Goal: Information Seeking & Learning: Compare options

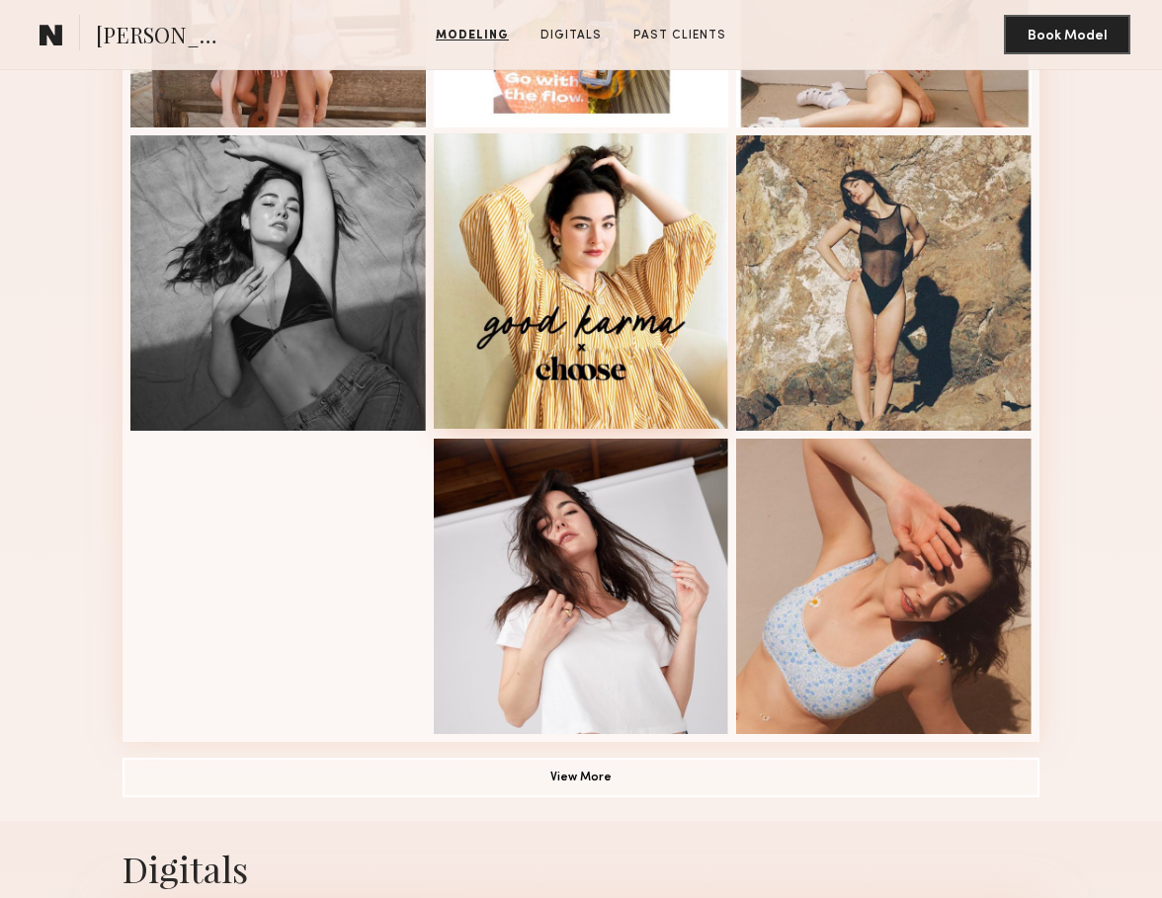
scroll to position [1023, 0]
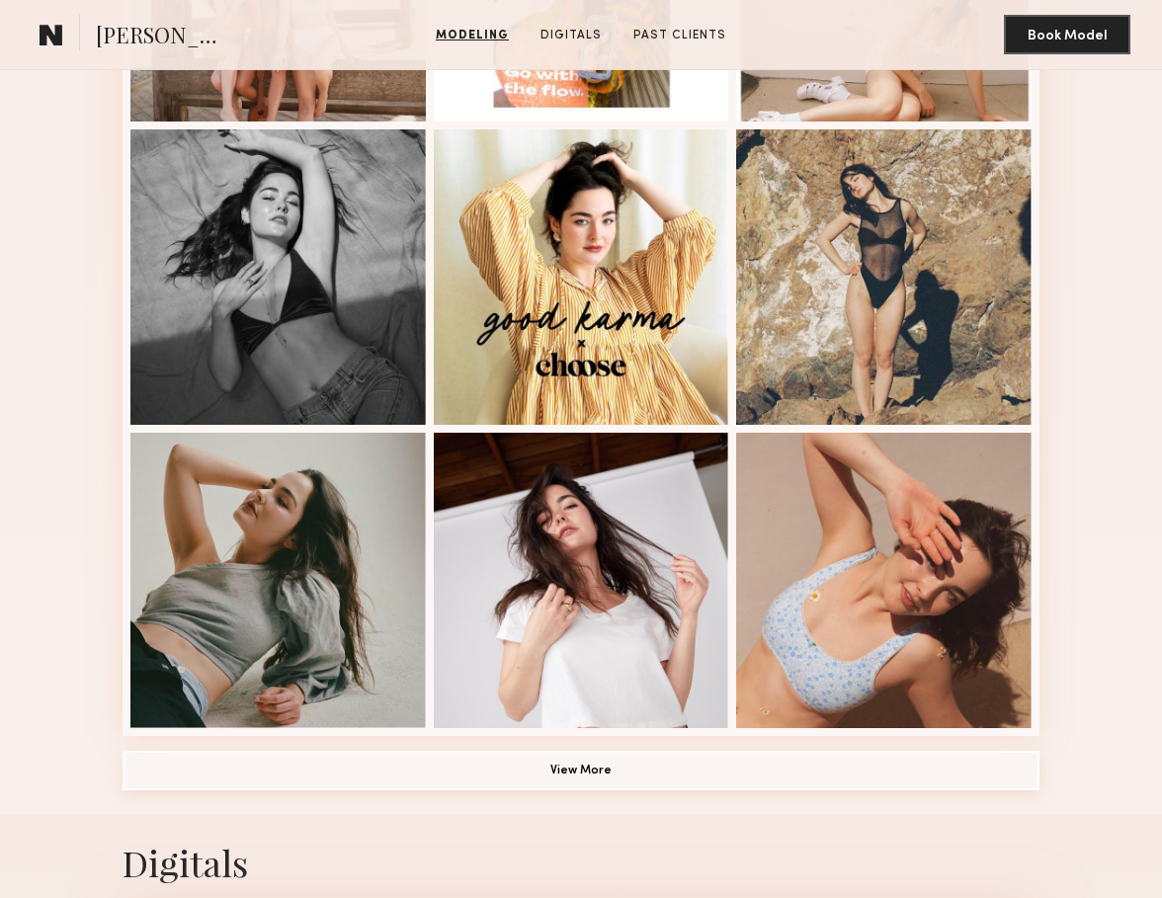
click at [577, 766] on button "View More" at bounding box center [580, 771] width 917 height 40
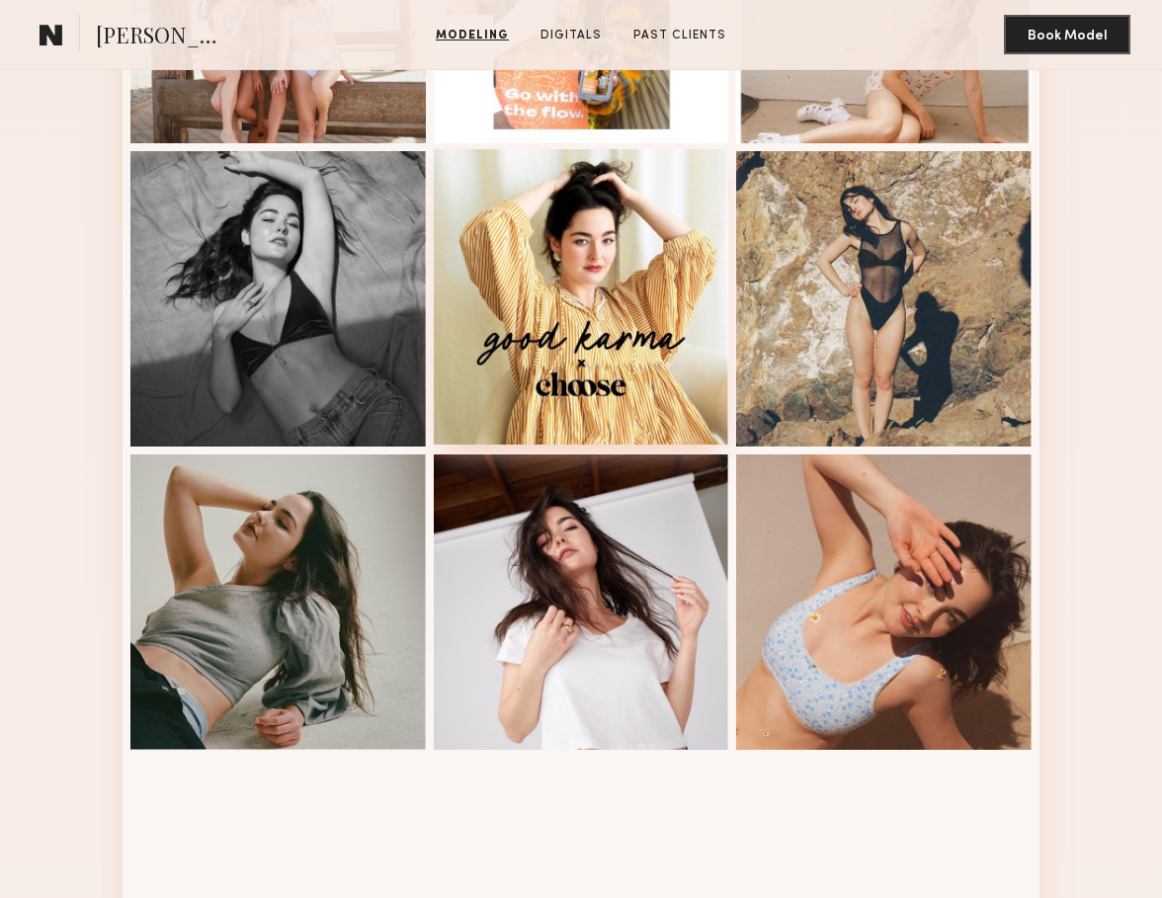
scroll to position [1002, 0]
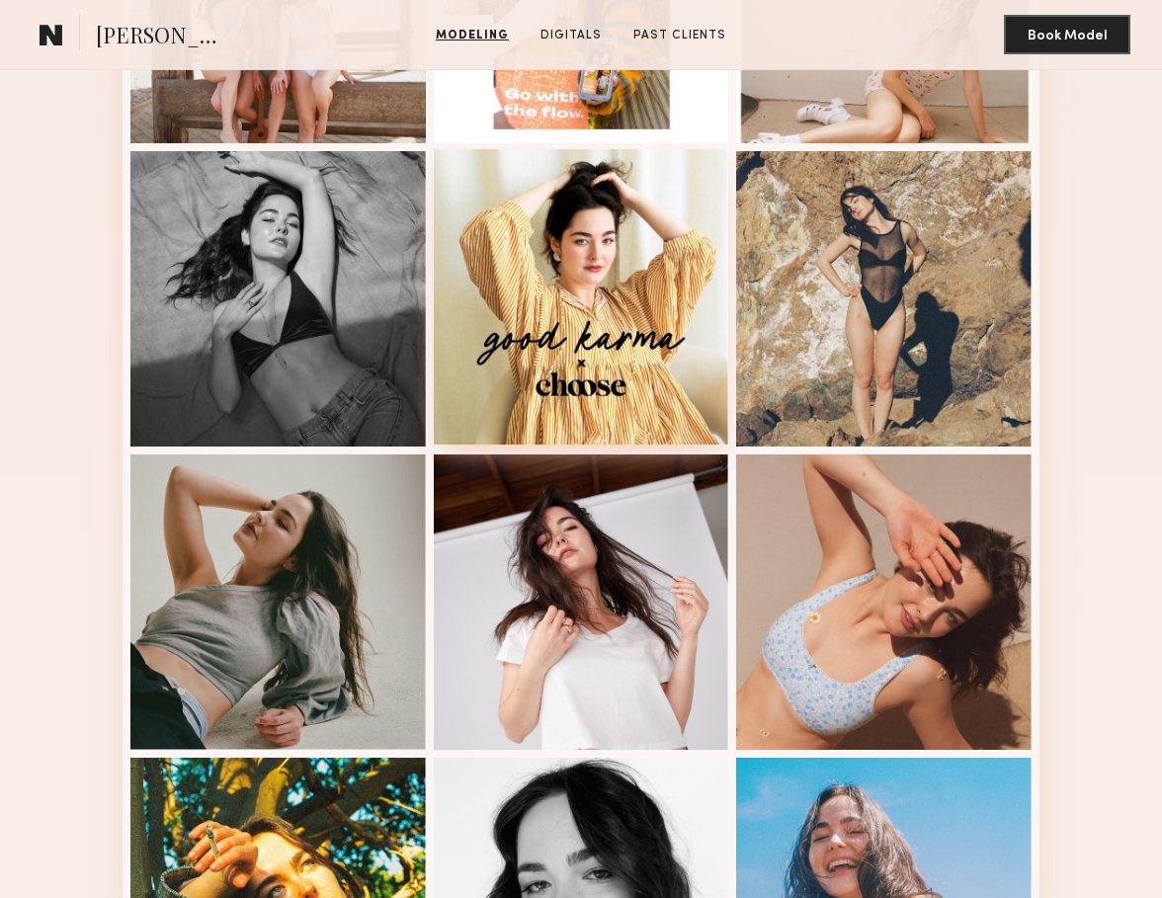
click at [695, 297] on div at bounding box center [581, 296] width 295 height 295
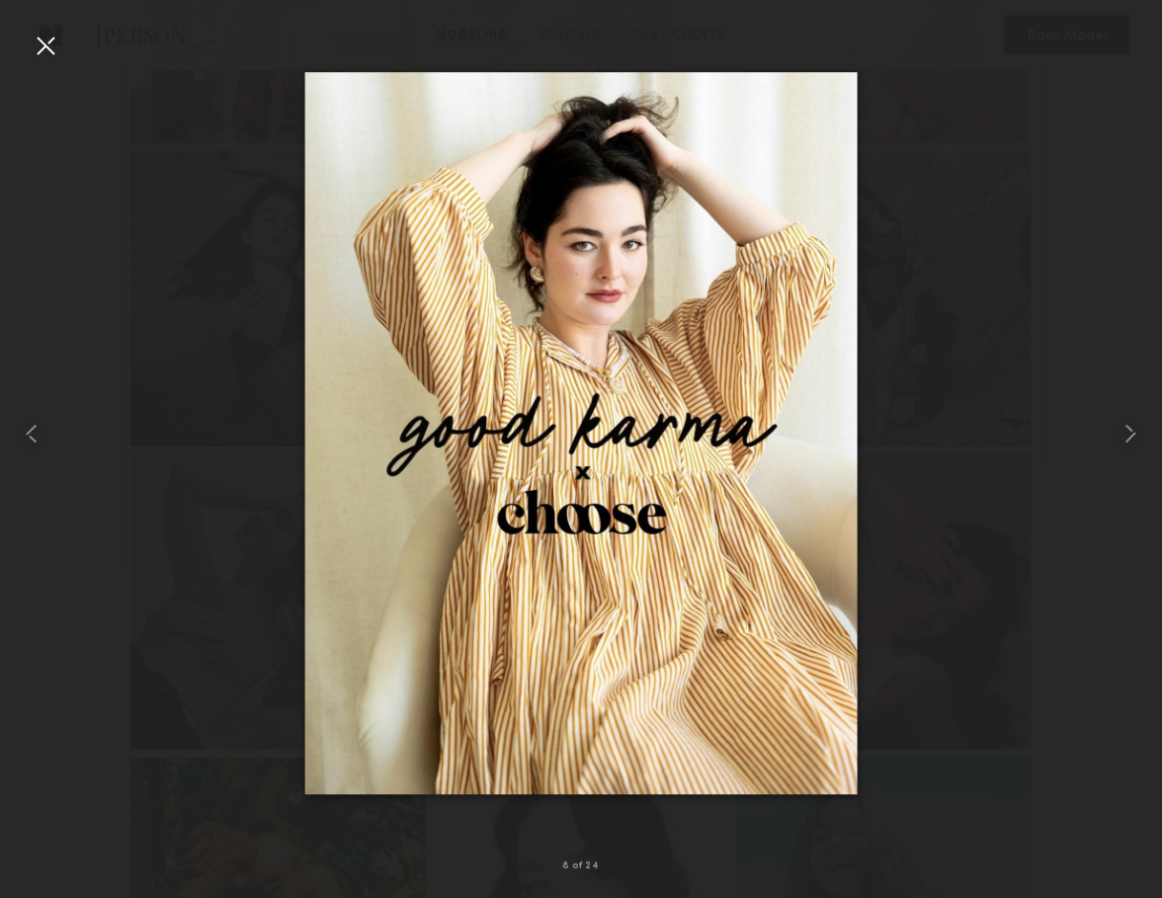
click at [931, 351] on div at bounding box center [581, 433] width 1162 height 803
click at [29, 35] on div at bounding box center [23, 433] width 46 height 803
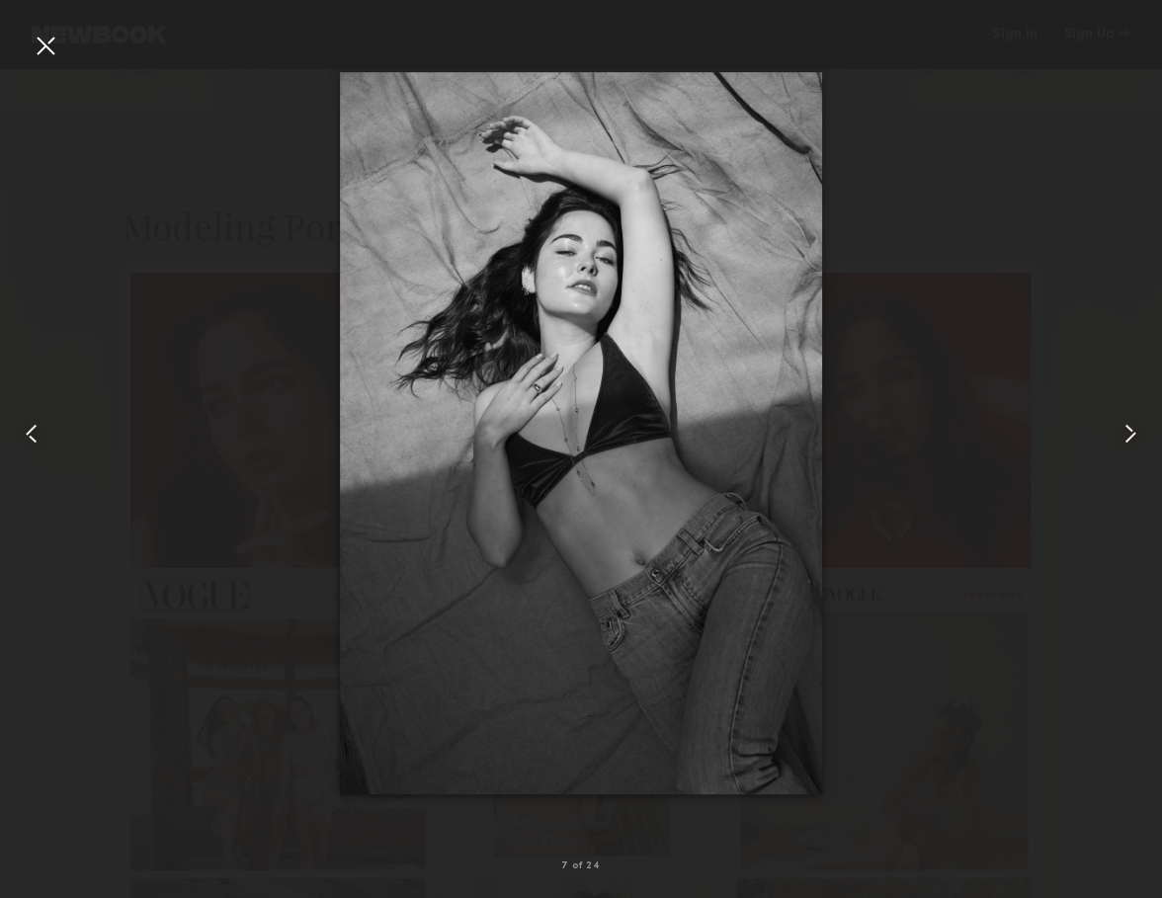
scroll to position [223, 0]
click at [47, 38] on div at bounding box center [46, 46] width 32 height 32
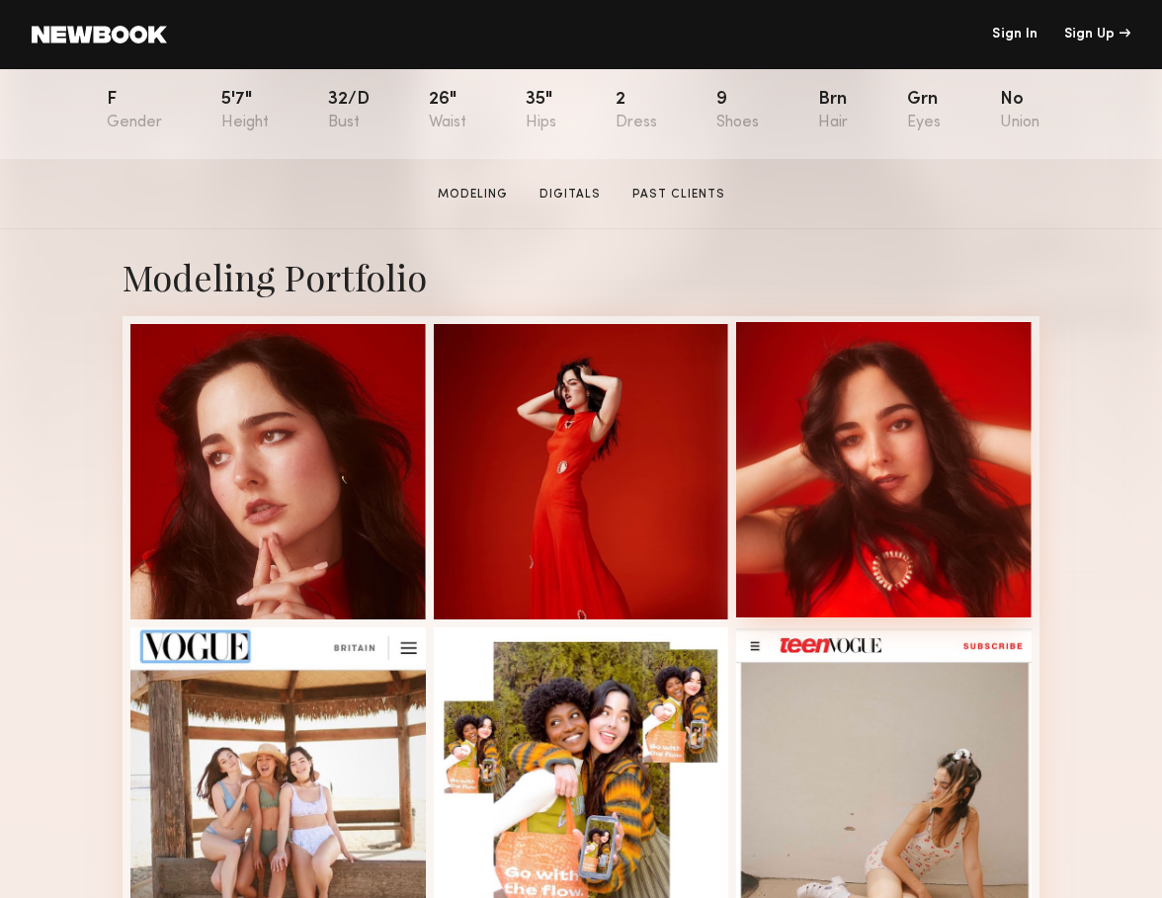
click at [901, 464] on div at bounding box center [883, 469] width 295 height 295
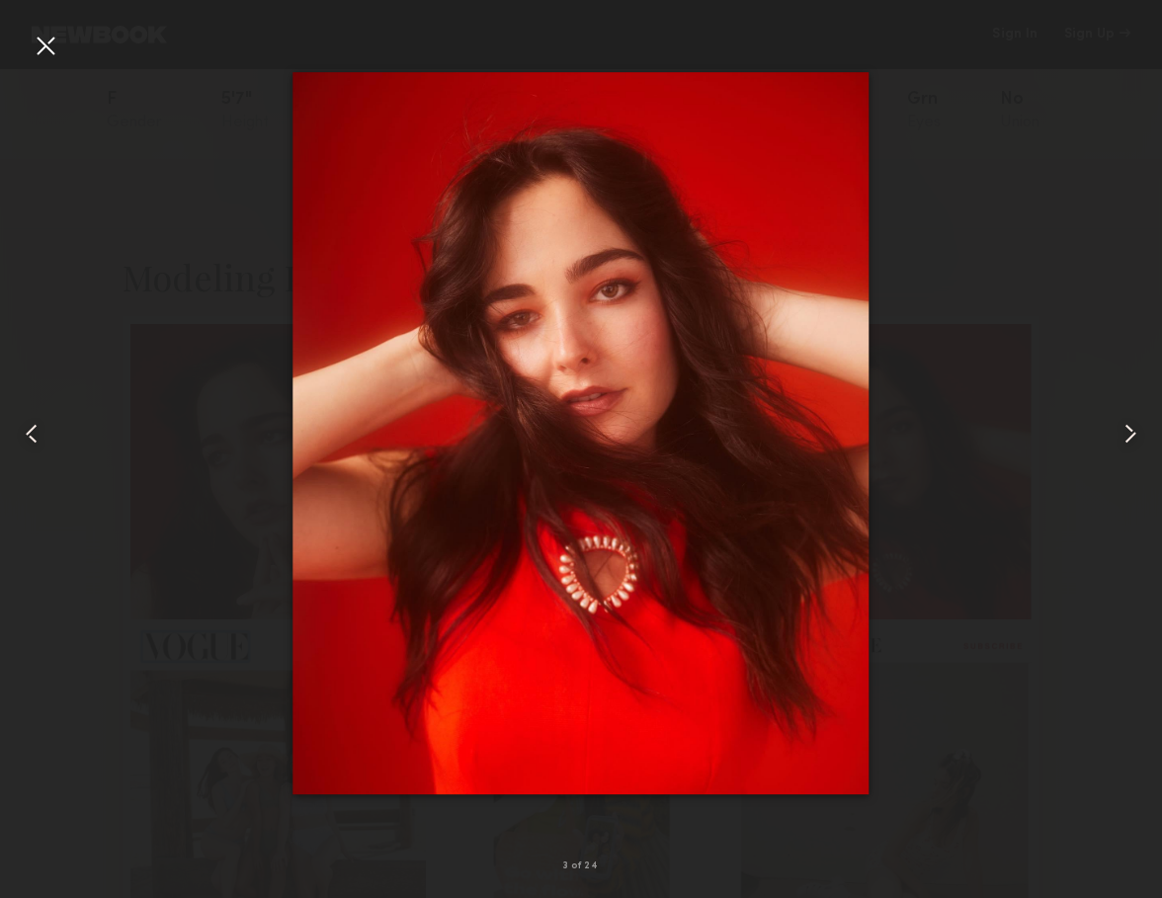
click at [45, 45] on div at bounding box center [46, 46] width 32 height 32
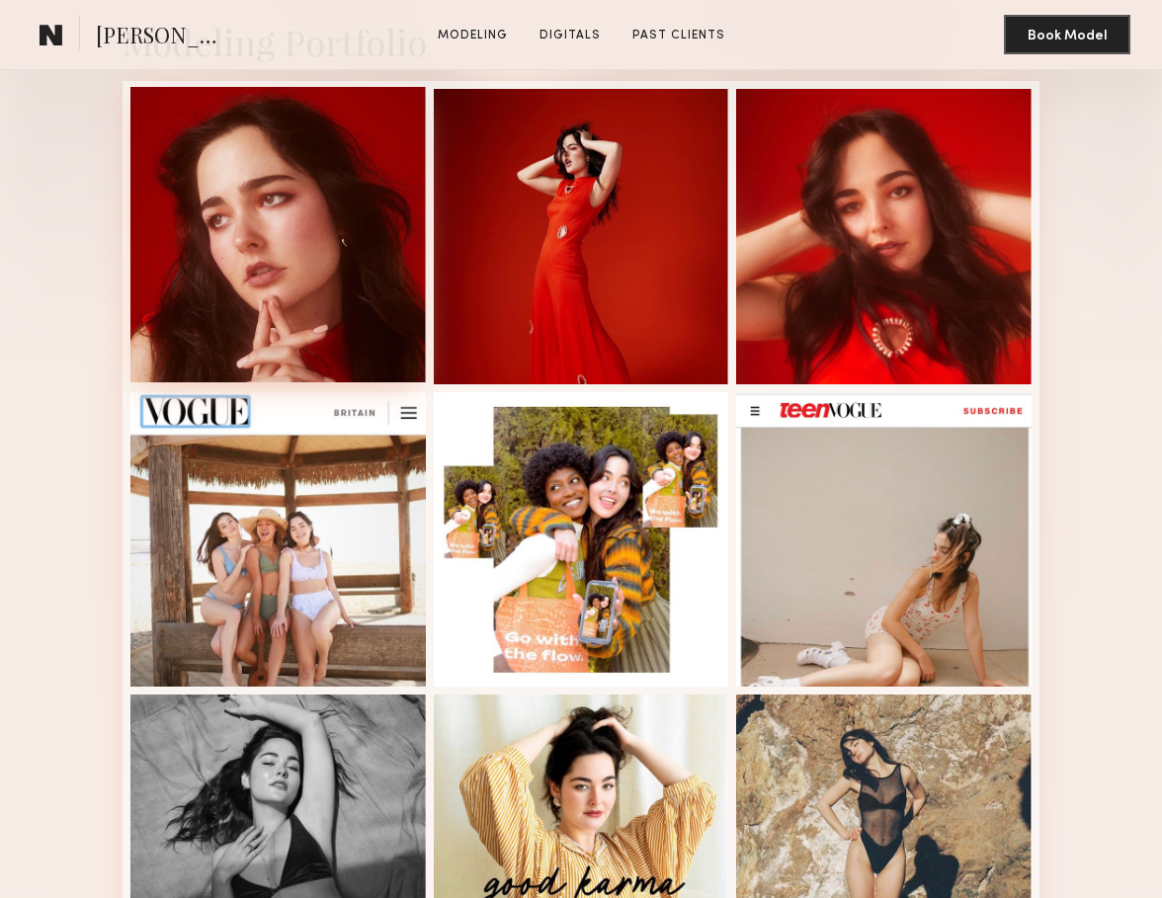
scroll to position [459, 0]
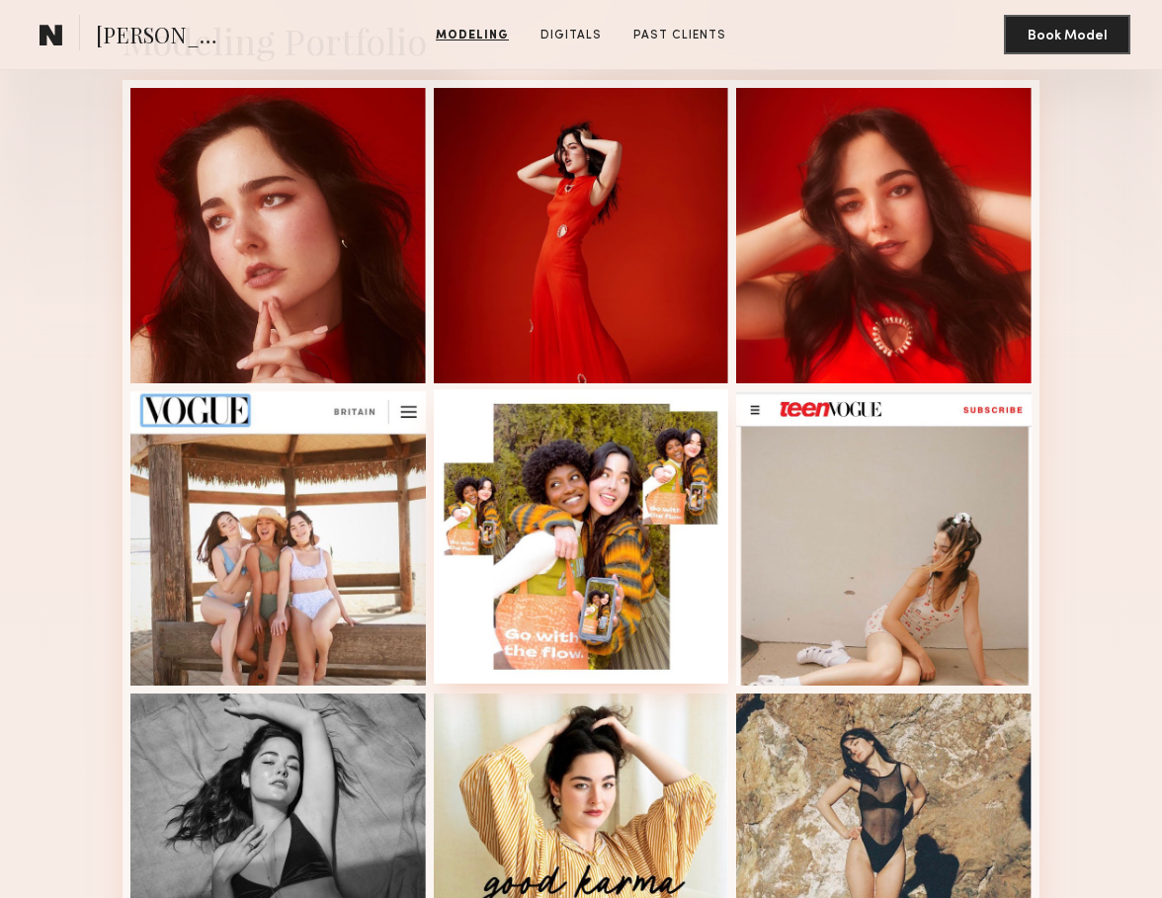
click at [690, 501] on div at bounding box center [581, 536] width 295 height 295
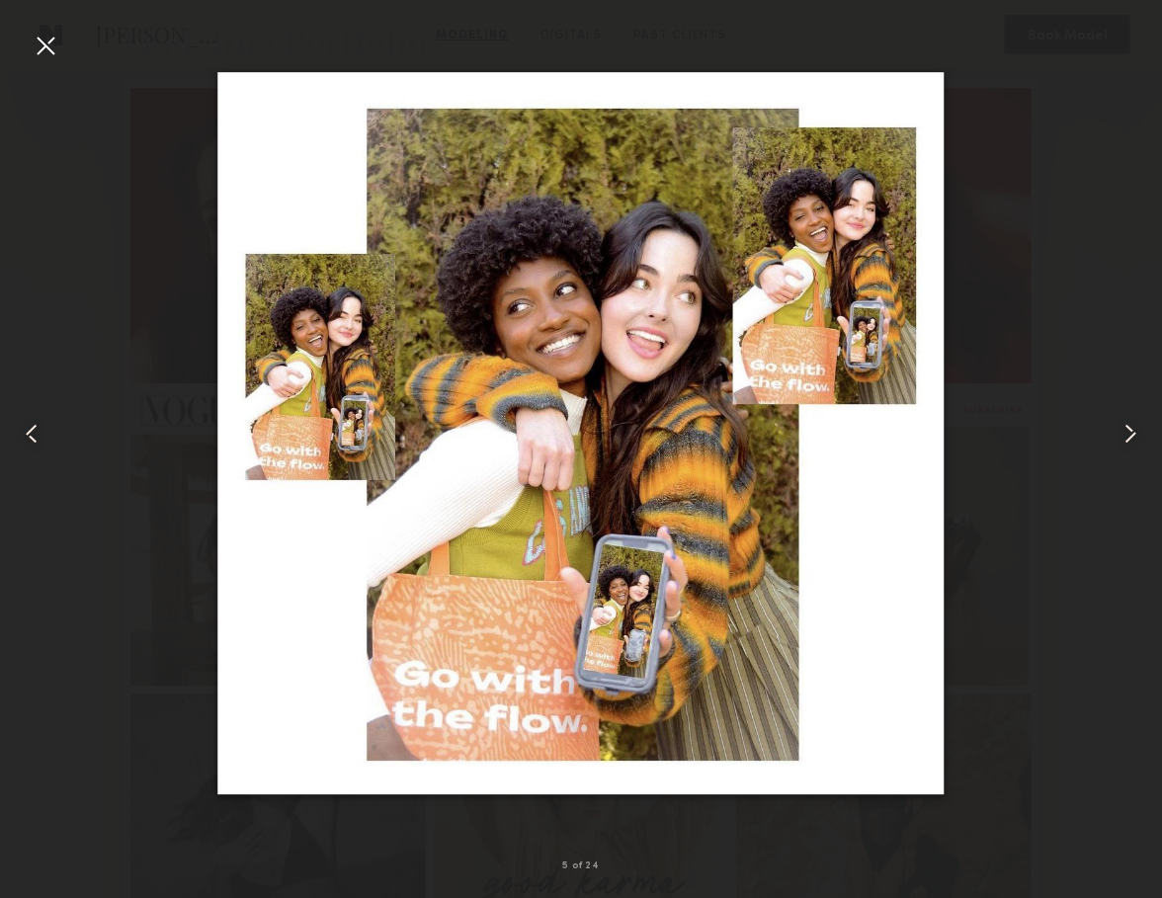
click at [46, 49] on div at bounding box center [46, 46] width 32 height 32
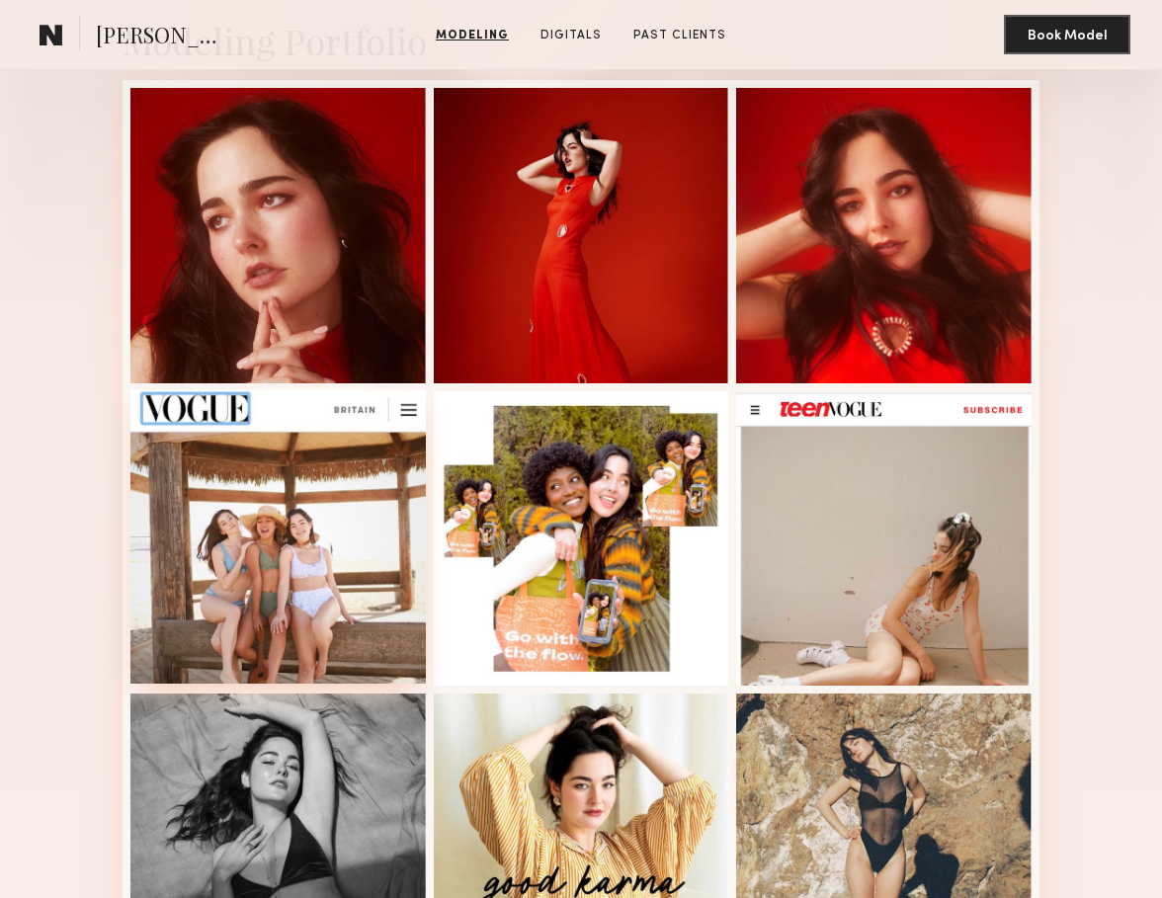
click at [266, 553] on div at bounding box center [277, 536] width 295 height 295
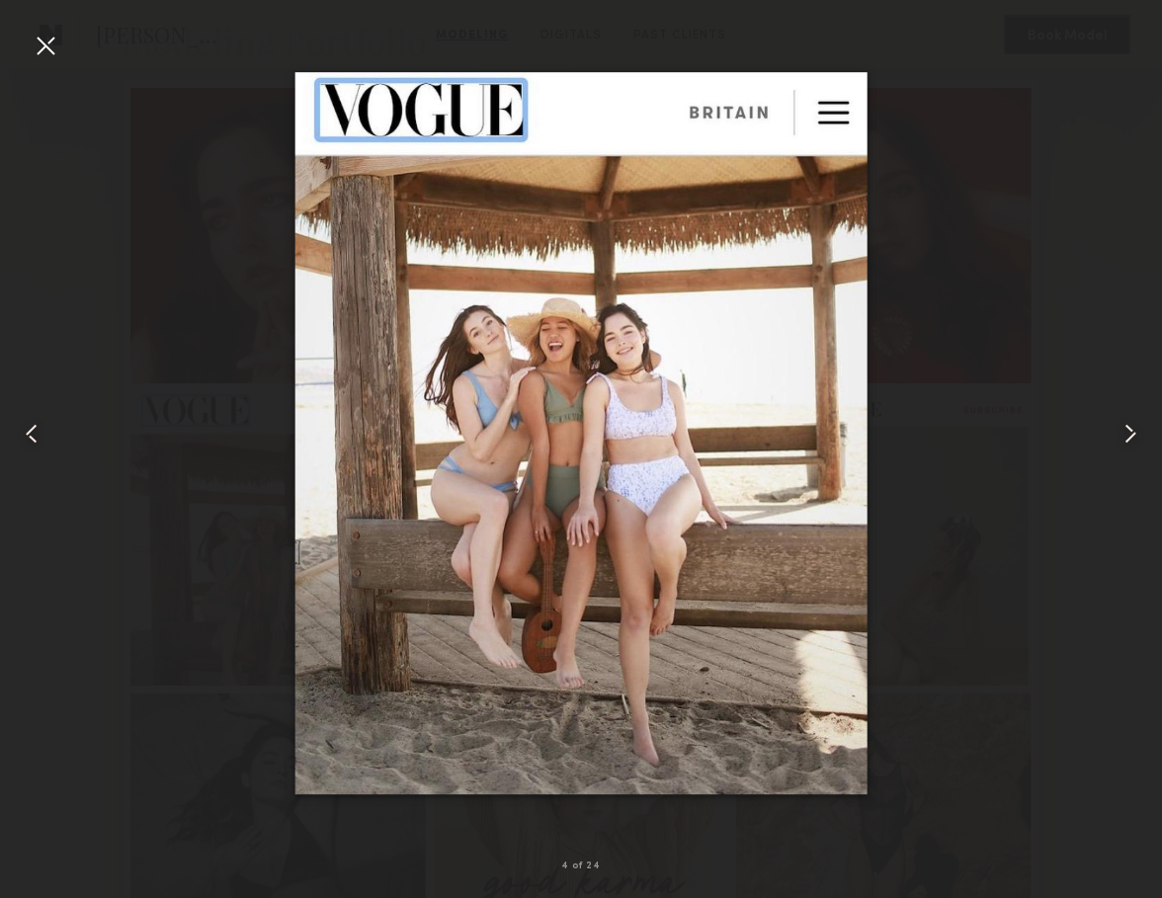
click at [598, 366] on img at bounding box center [581, 433] width 572 height 723
click at [185, 336] on div at bounding box center [581, 433] width 1162 height 803
click at [37, 47] on div at bounding box center [46, 46] width 32 height 32
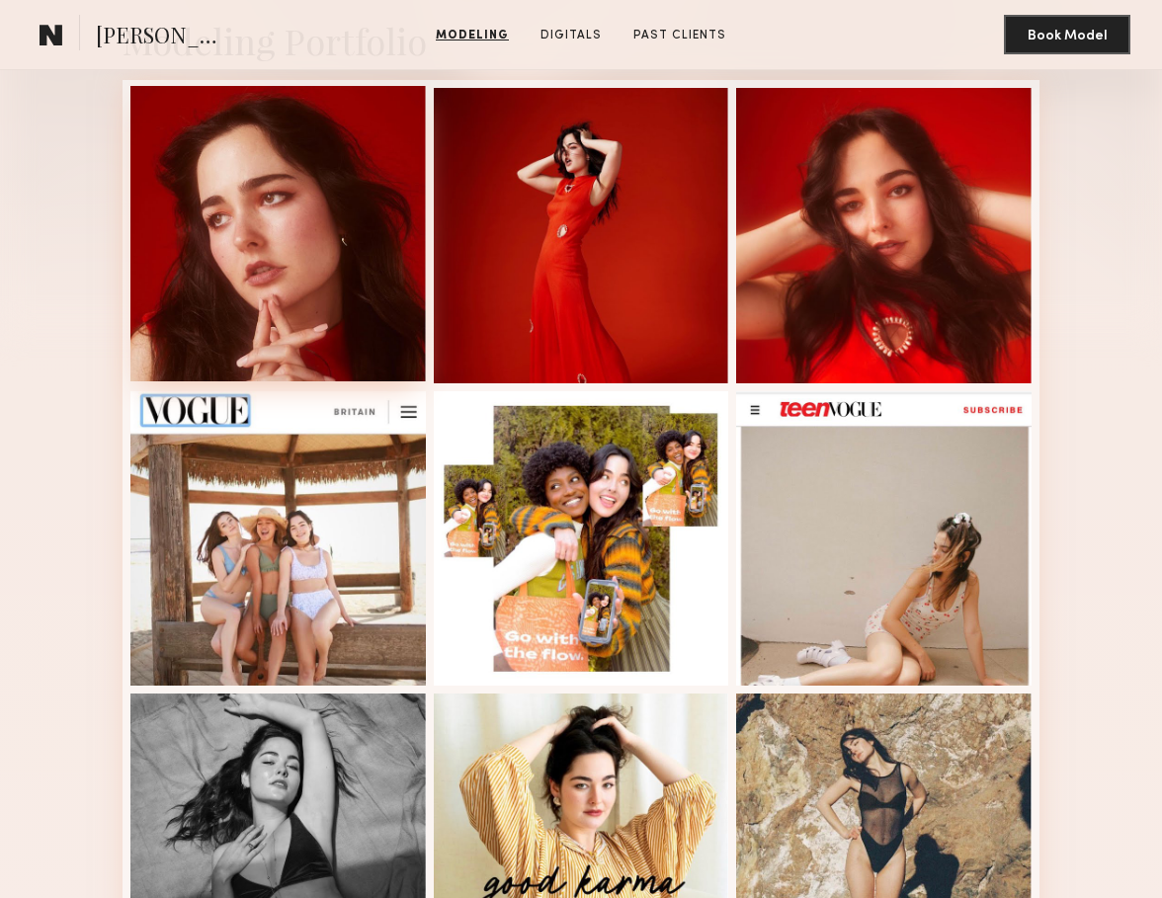
click at [236, 178] on div at bounding box center [277, 233] width 295 height 295
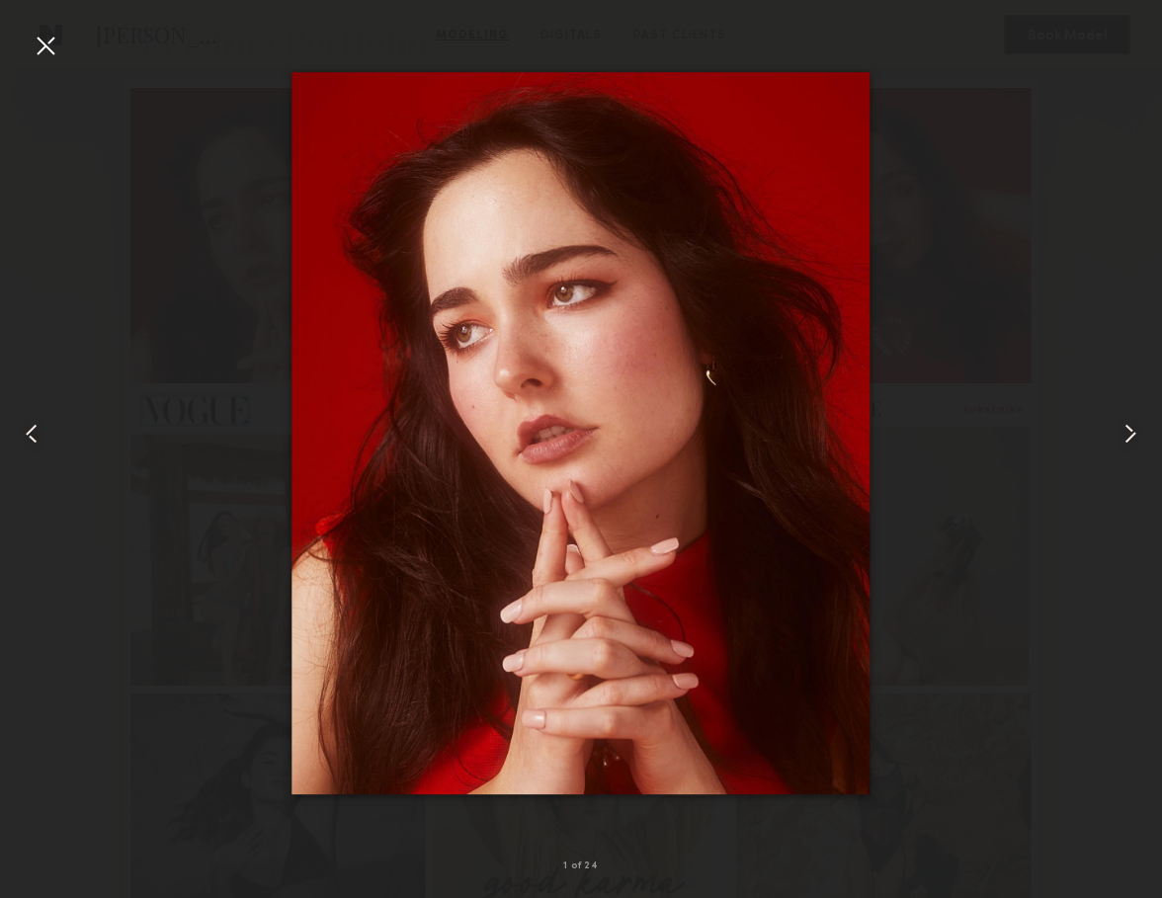
click at [153, 611] on div at bounding box center [581, 433] width 1162 height 803
click at [48, 41] on div at bounding box center [46, 46] width 32 height 32
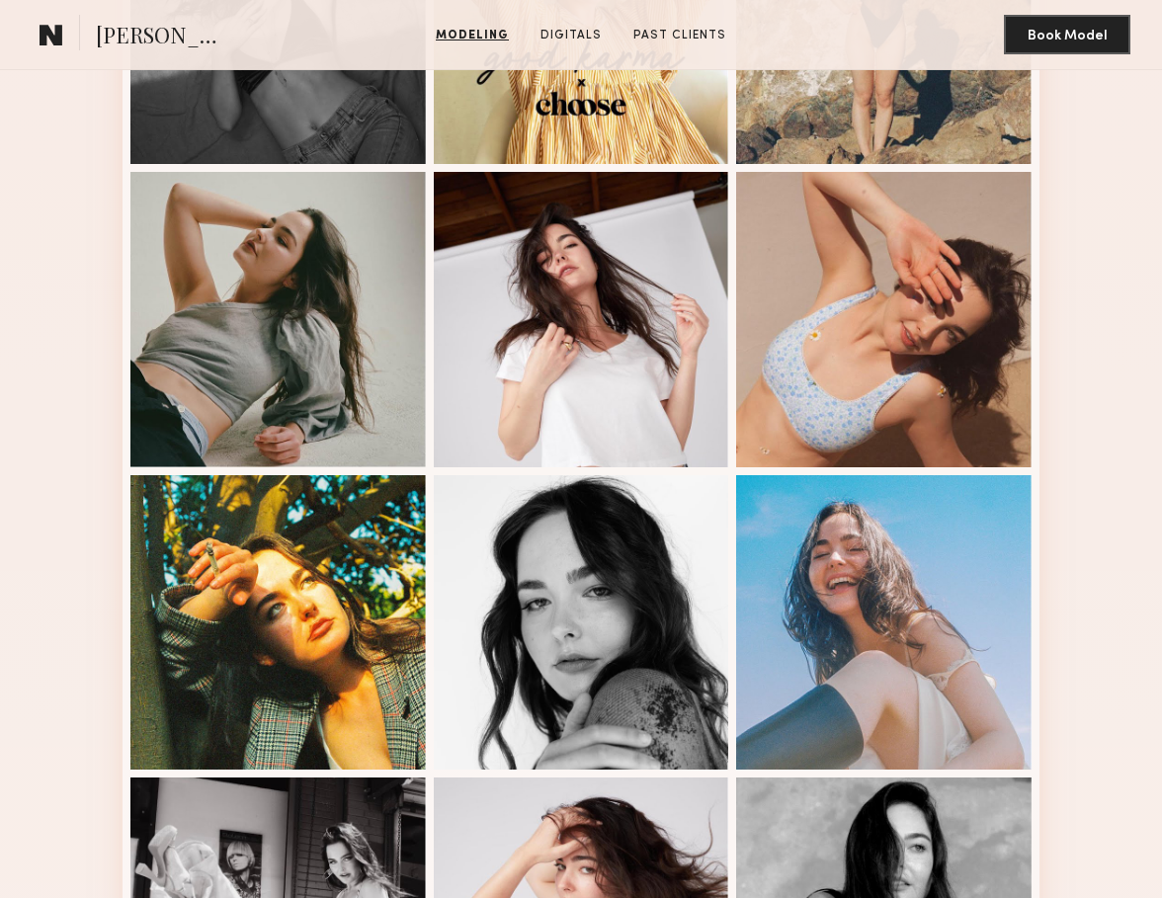
scroll to position [1284, 0]
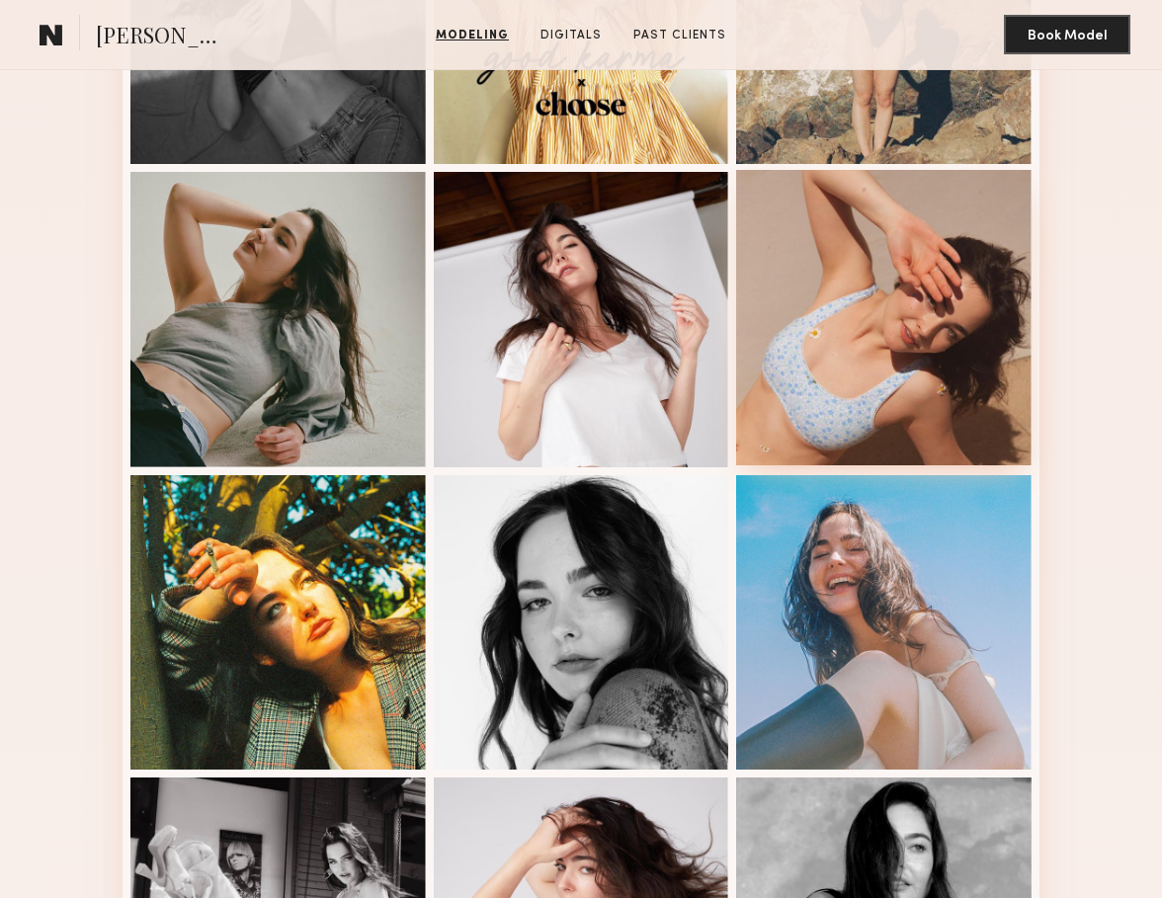
click at [928, 343] on div at bounding box center [883, 317] width 295 height 295
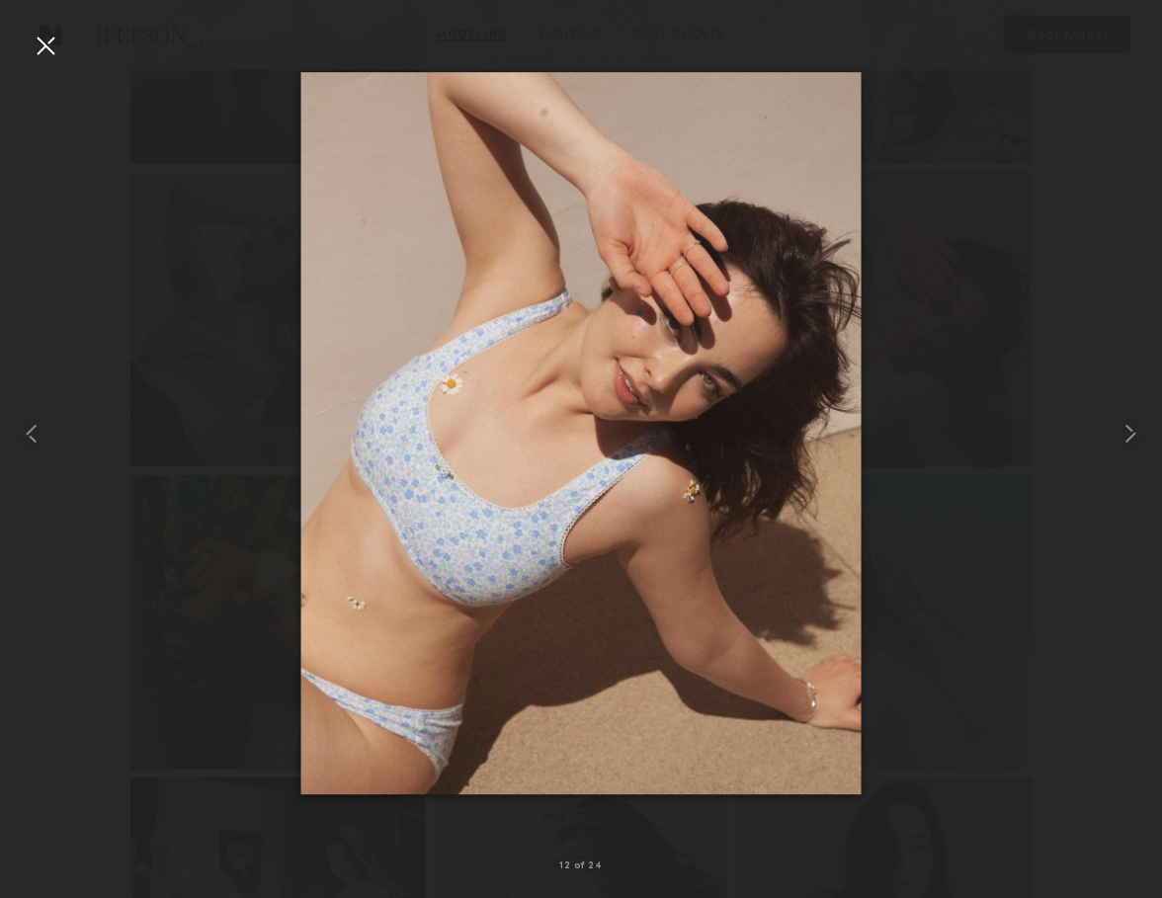
click at [42, 41] on div at bounding box center [46, 46] width 32 height 32
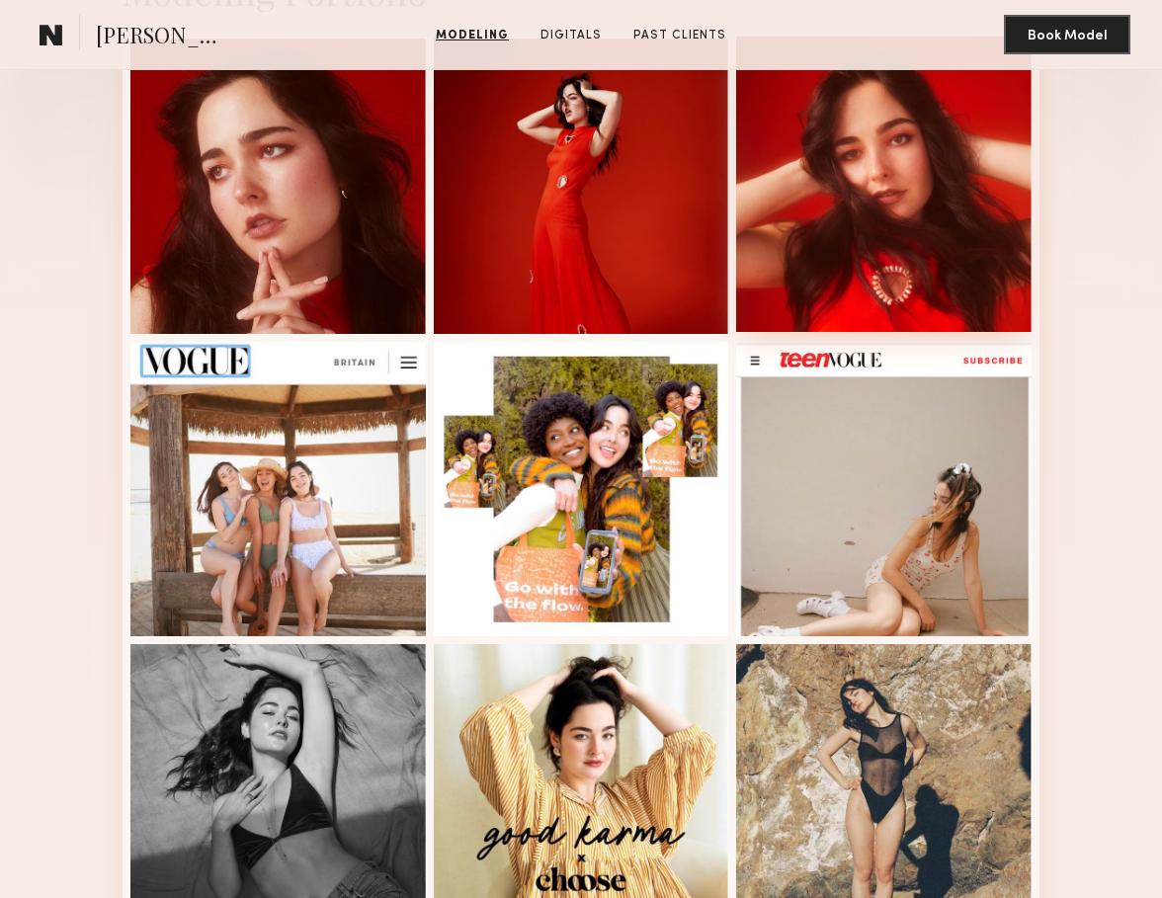
scroll to position [511, 0]
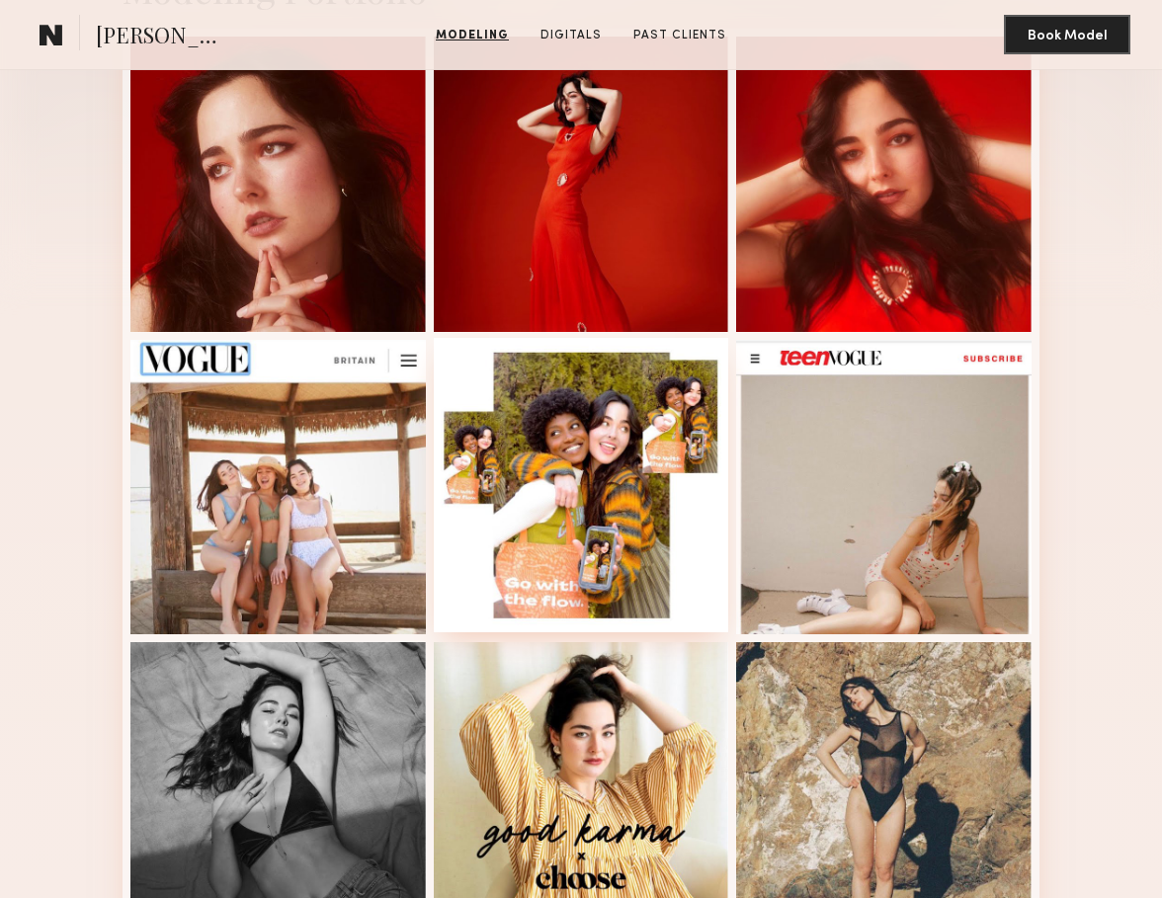
click at [553, 454] on div at bounding box center [581, 485] width 295 height 295
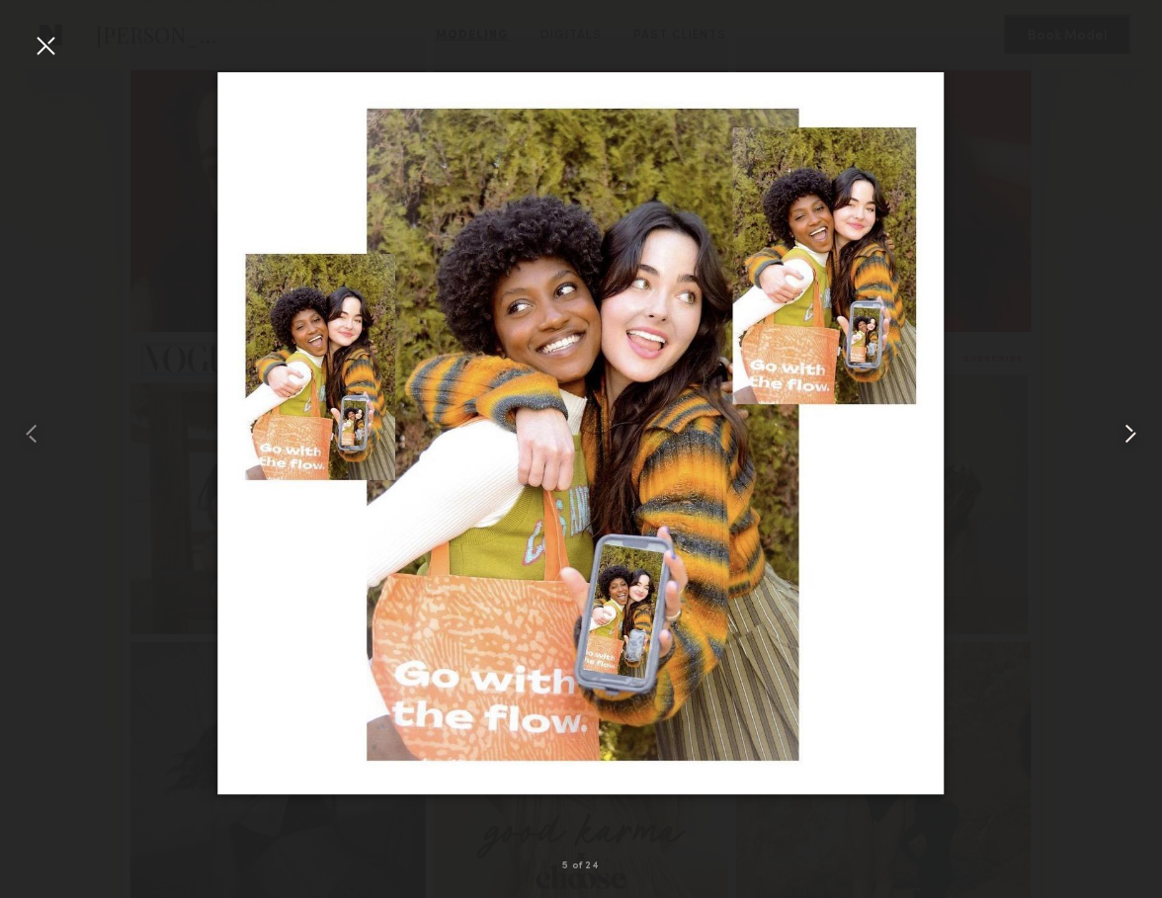
click at [1133, 435] on common-icon at bounding box center [1130, 434] width 32 height 32
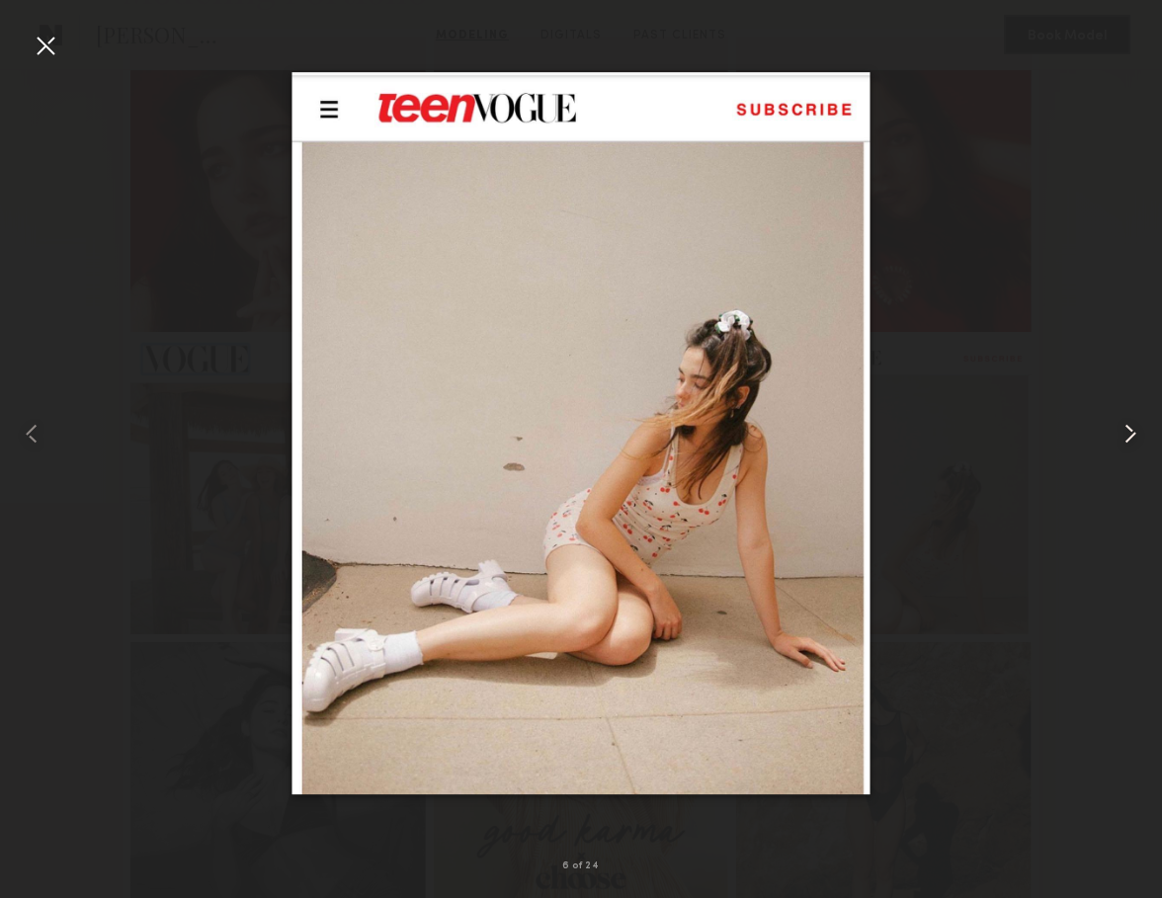
click at [1133, 435] on common-icon at bounding box center [1130, 434] width 32 height 32
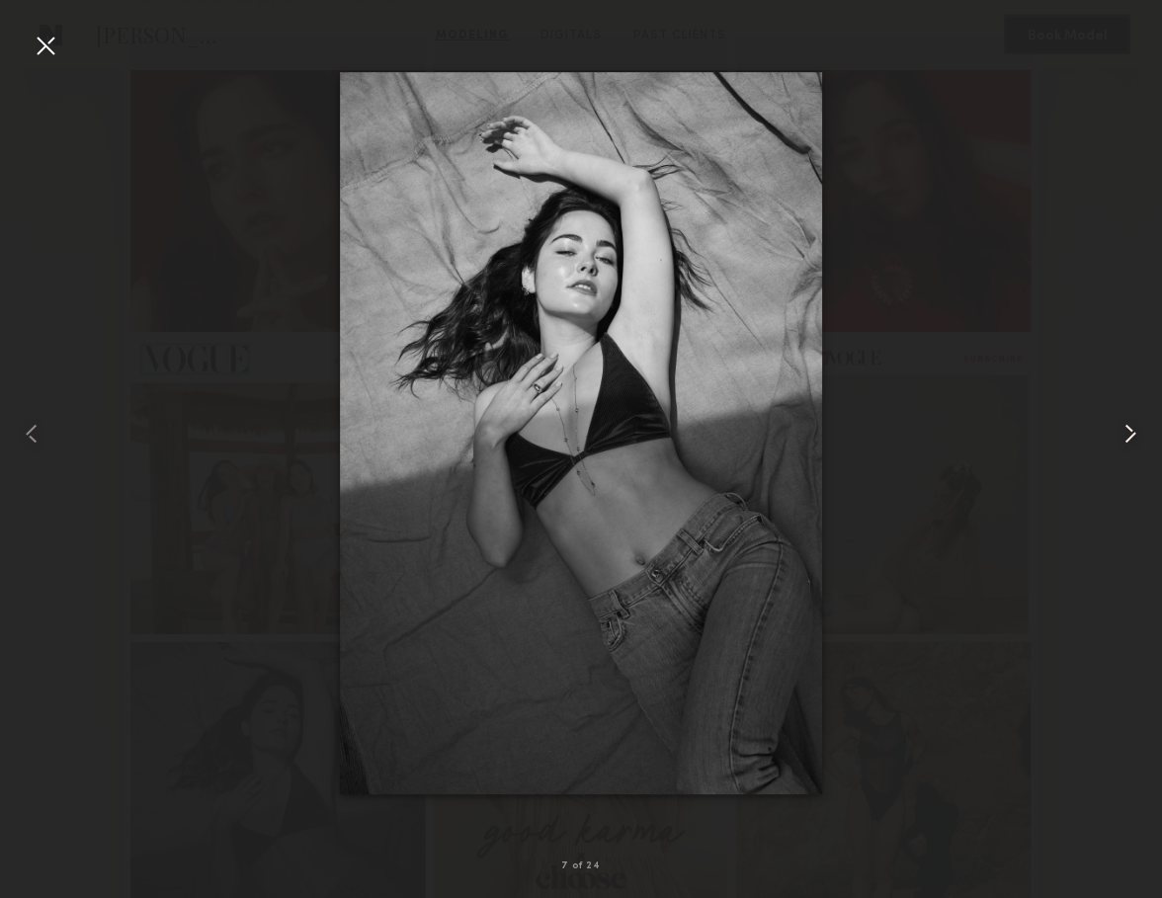
click at [1133, 435] on common-icon at bounding box center [1130, 434] width 32 height 32
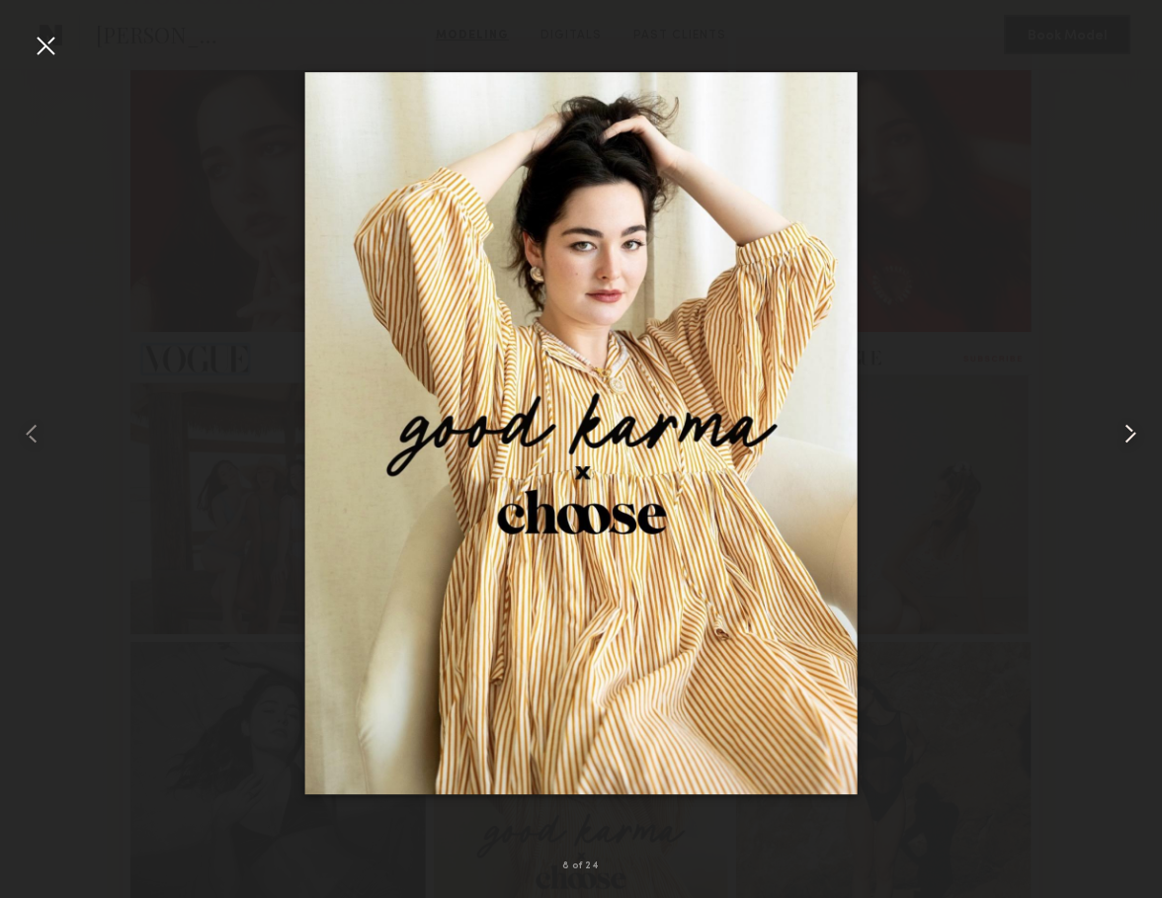
click at [1133, 435] on common-icon at bounding box center [1130, 434] width 32 height 32
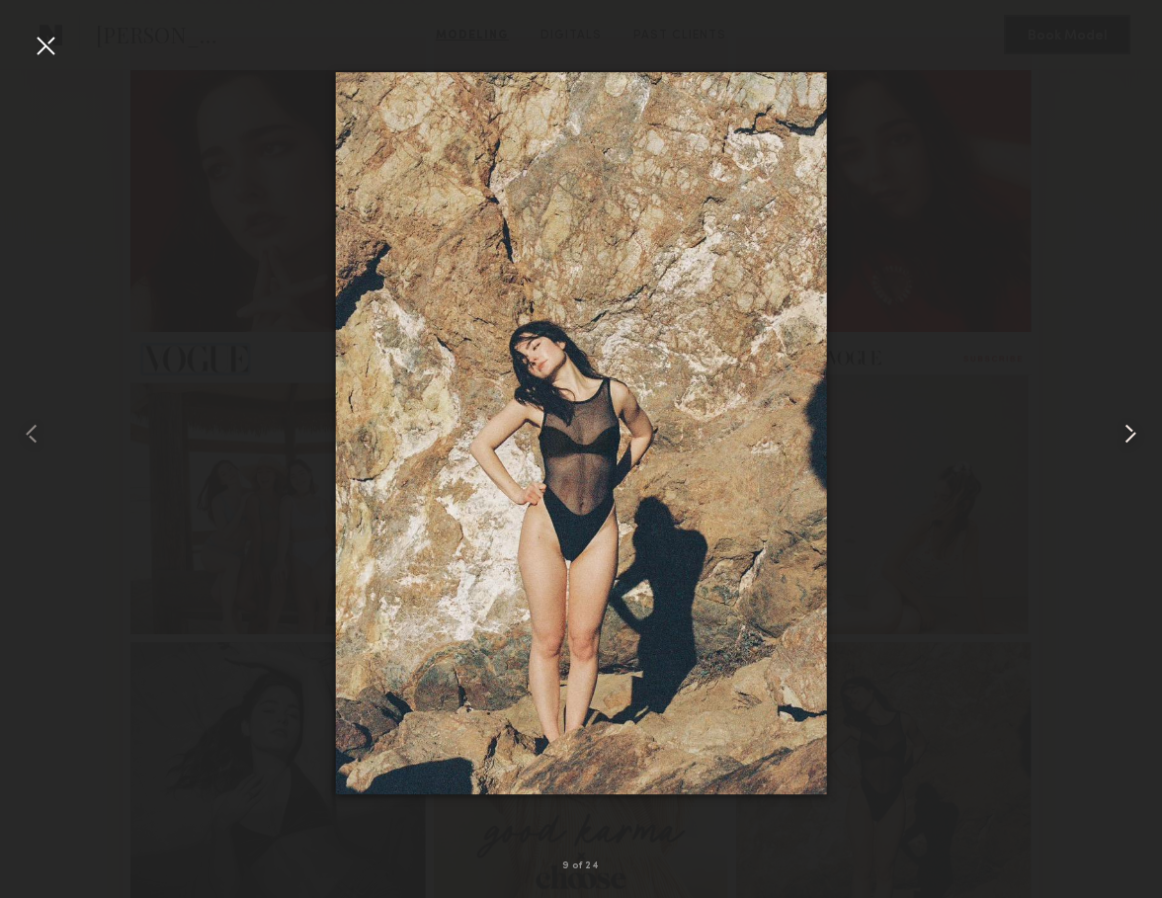
click at [1133, 435] on common-icon at bounding box center [1130, 434] width 32 height 32
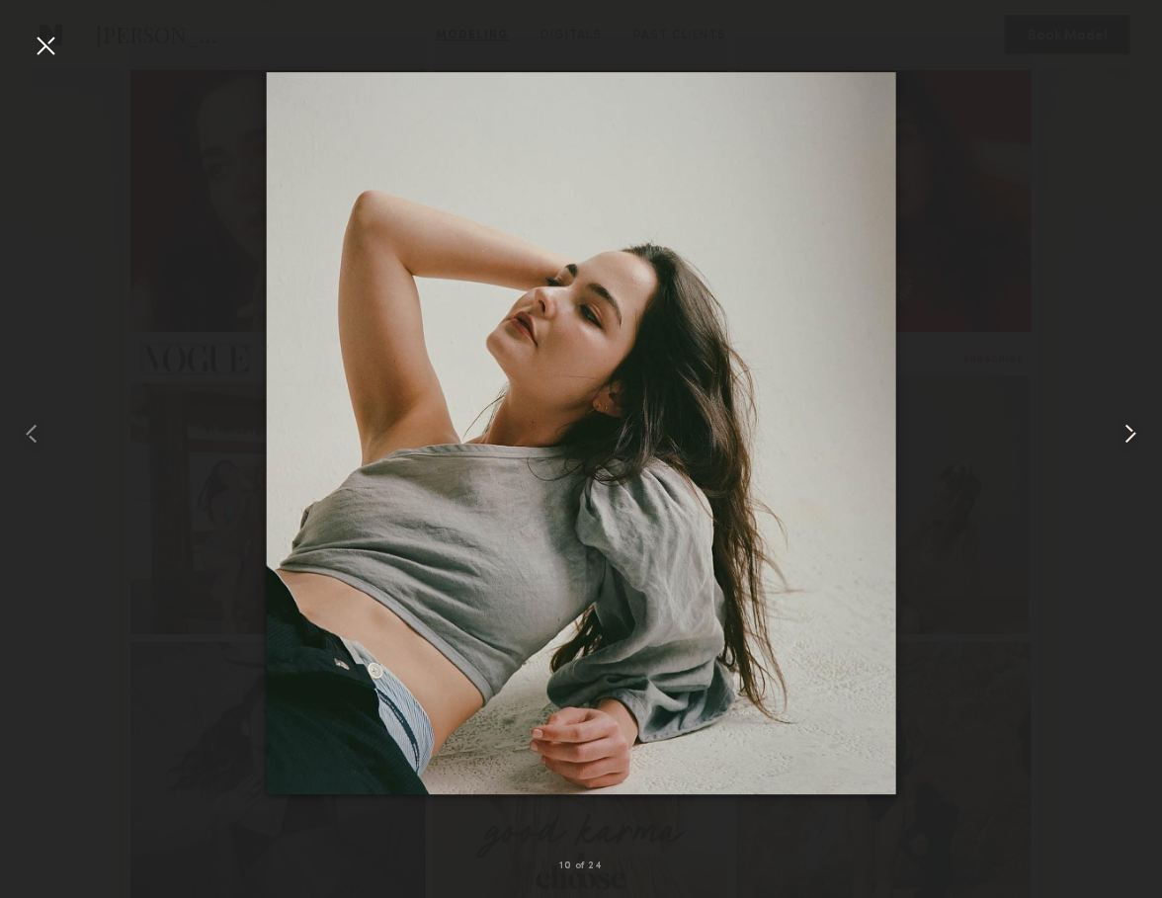
click at [1133, 435] on common-icon at bounding box center [1130, 434] width 32 height 32
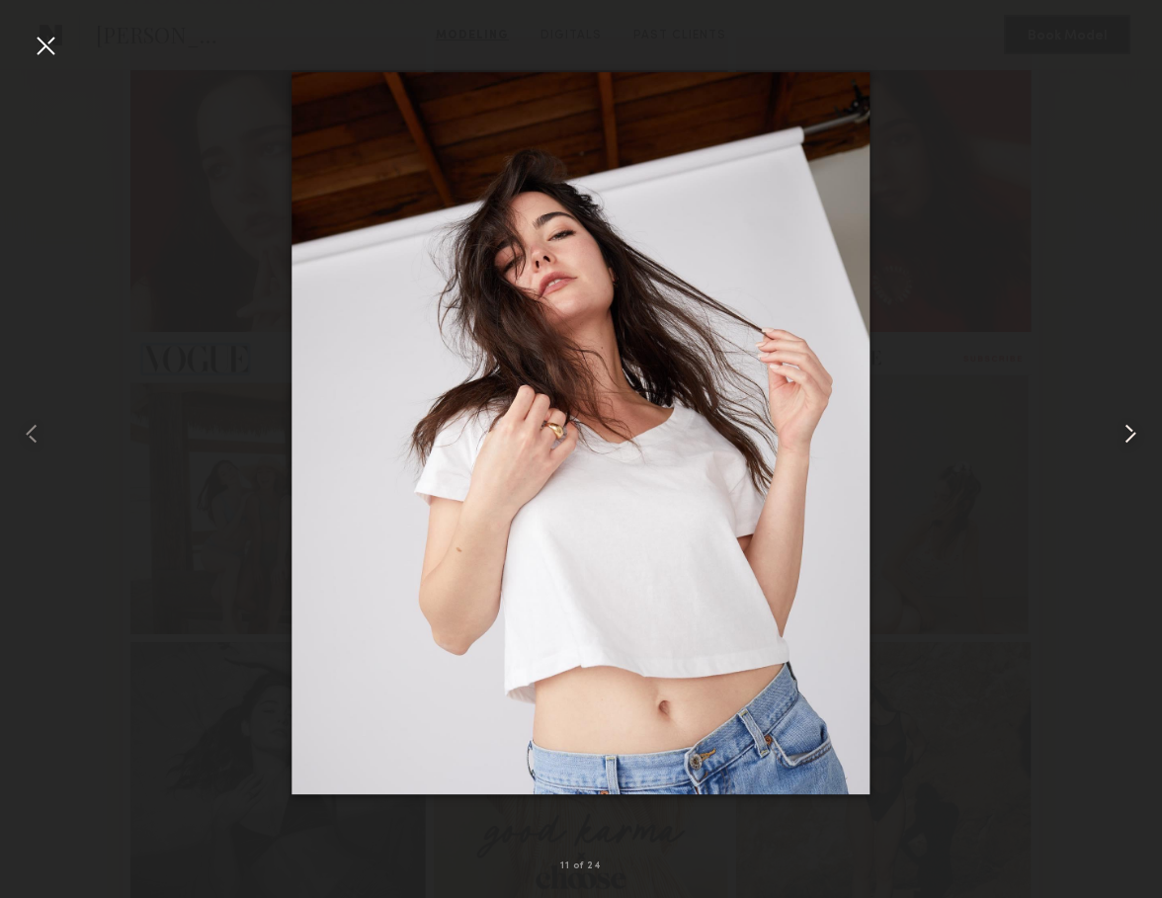
click at [1133, 435] on common-icon at bounding box center [1130, 434] width 32 height 32
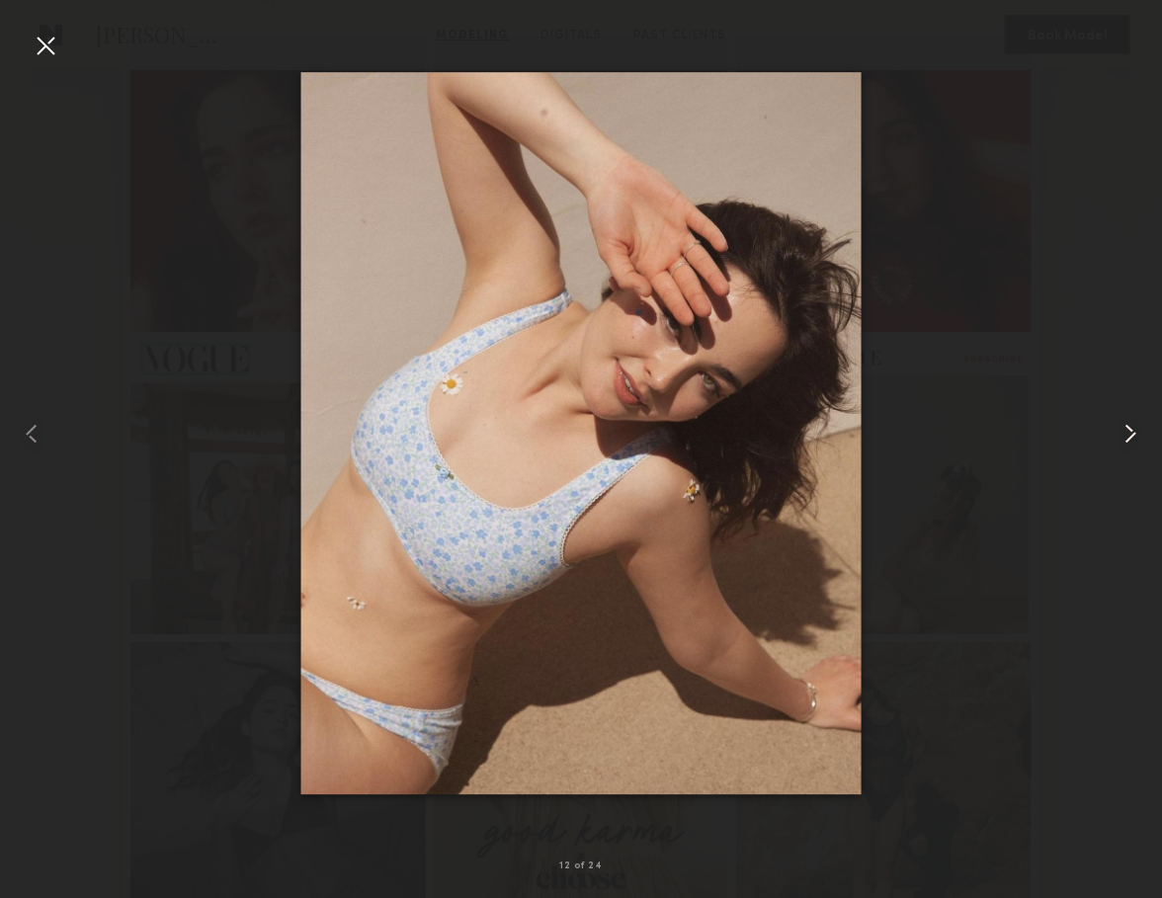
click at [1133, 435] on common-icon at bounding box center [1130, 434] width 32 height 32
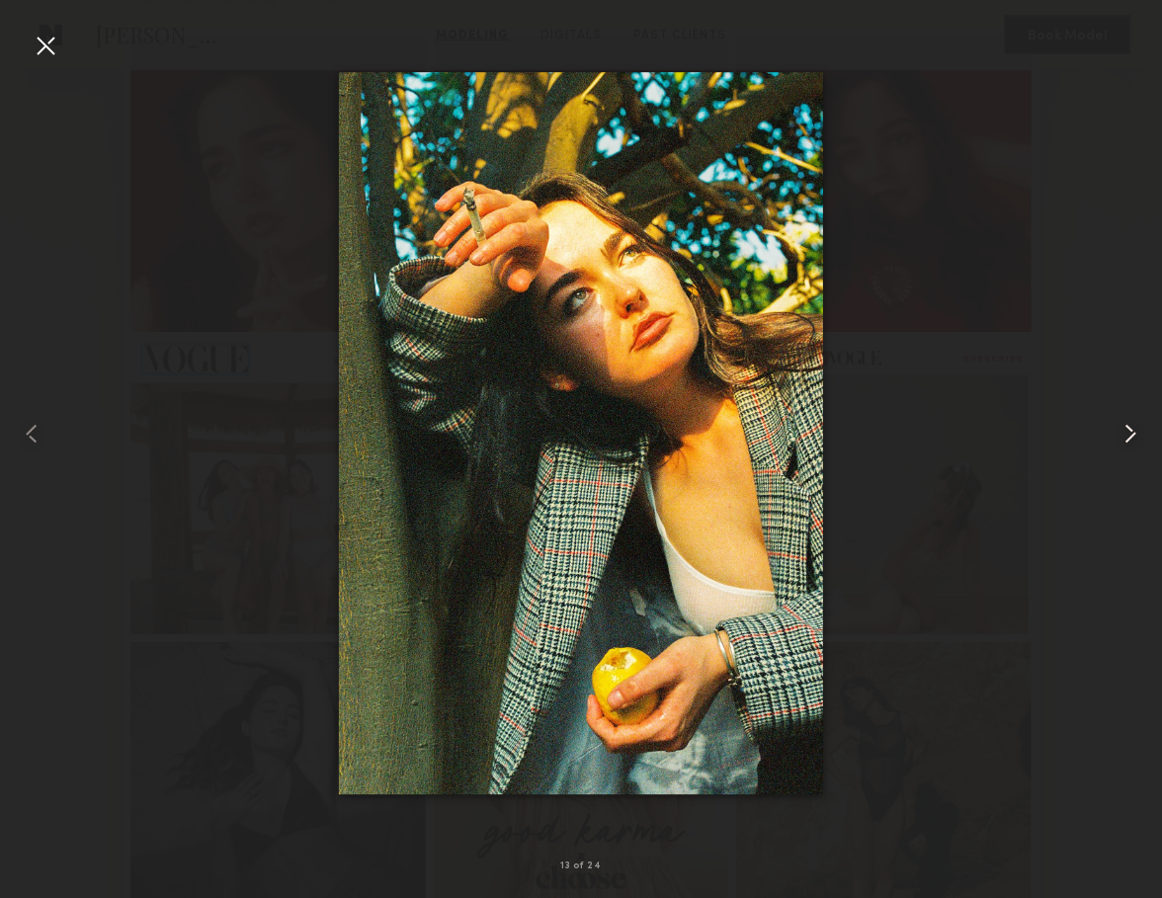
click at [1133, 435] on common-icon at bounding box center [1130, 434] width 32 height 32
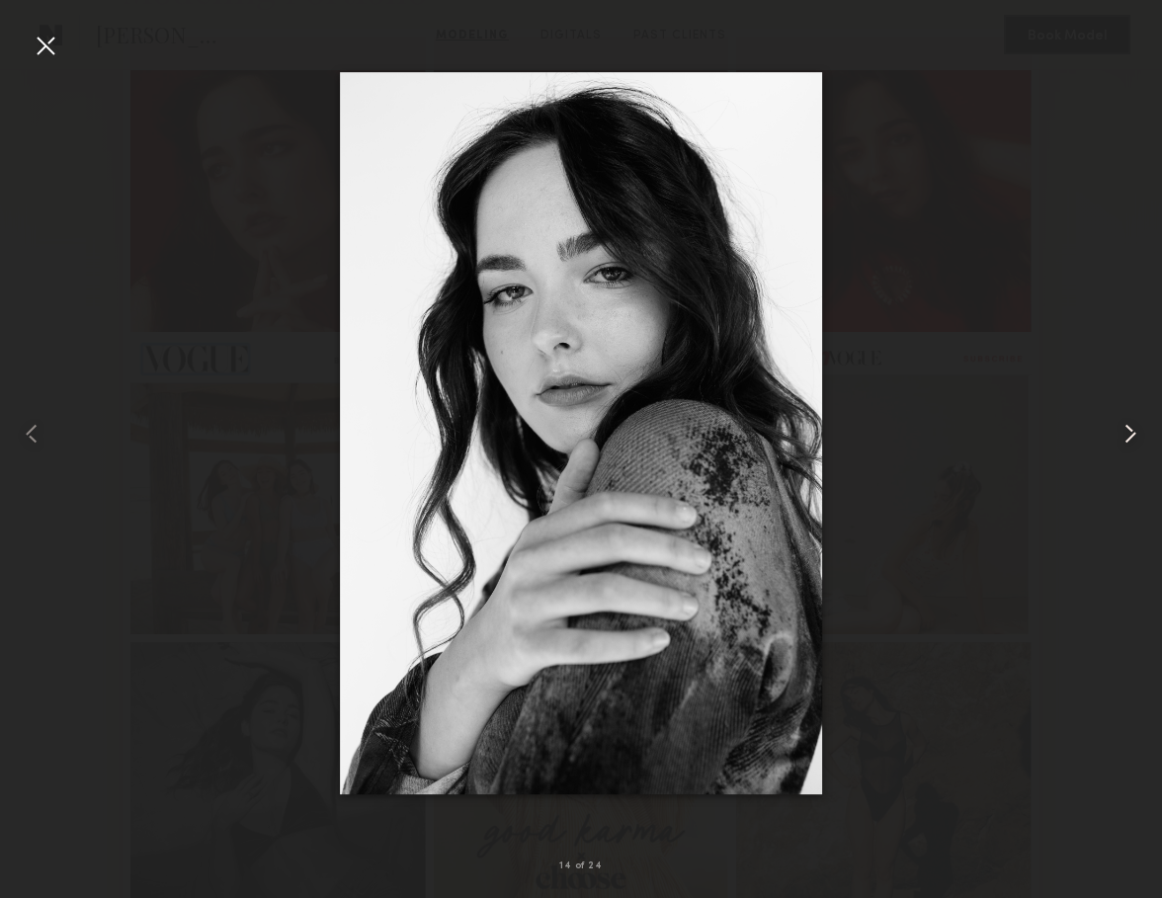
click at [1133, 435] on common-icon at bounding box center [1130, 434] width 32 height 32
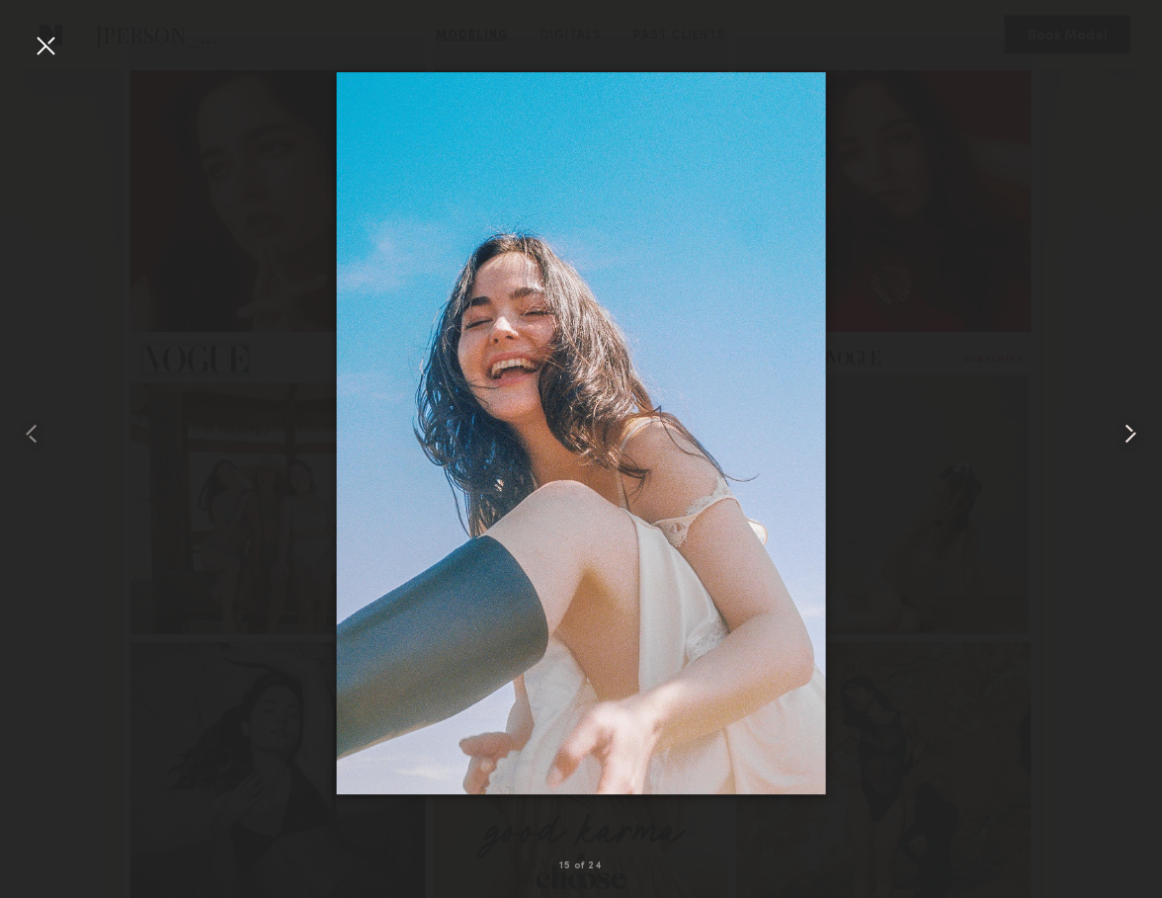
click at [1133, 435] on common-icon at bounding box center [1130, 434] width 32 height 32
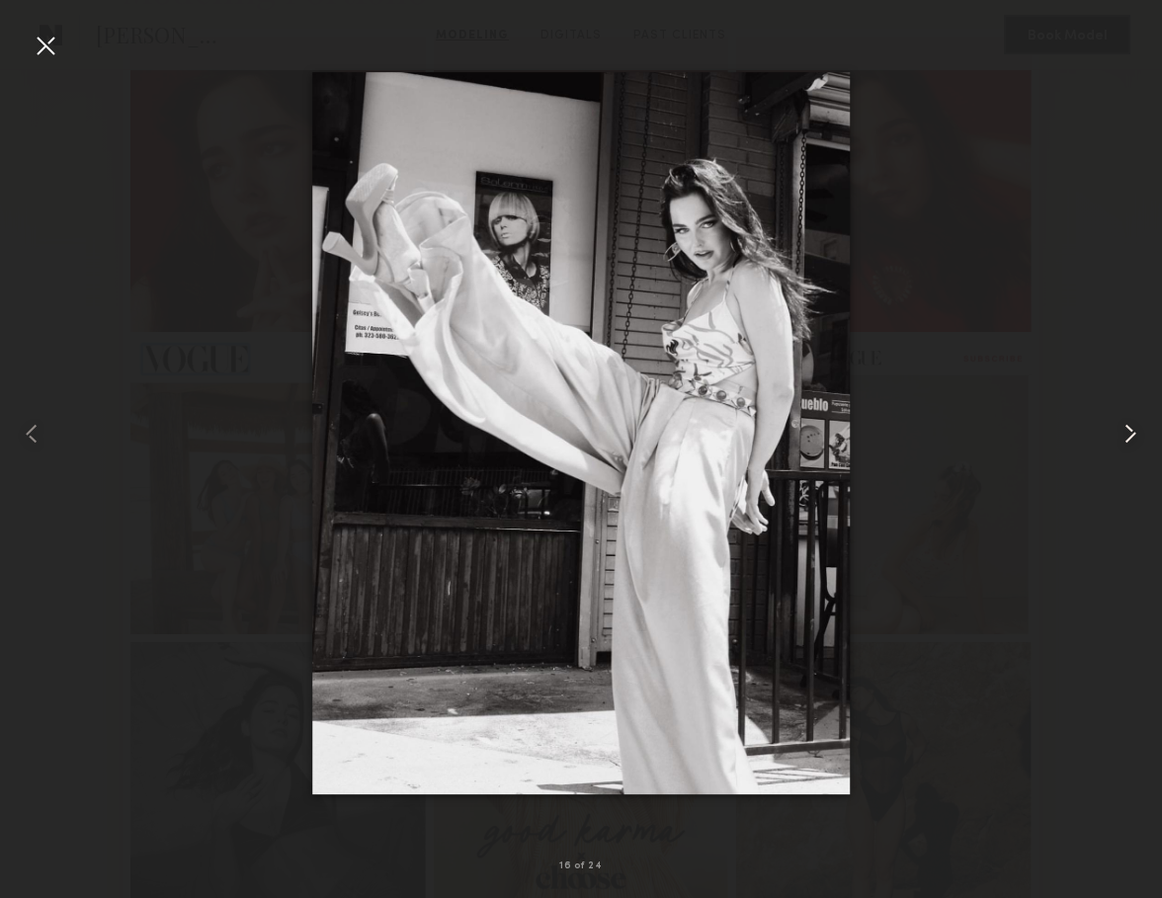
click at [1133, 435] on common-icon at bounding box center [1130, 434] width 32 height 32
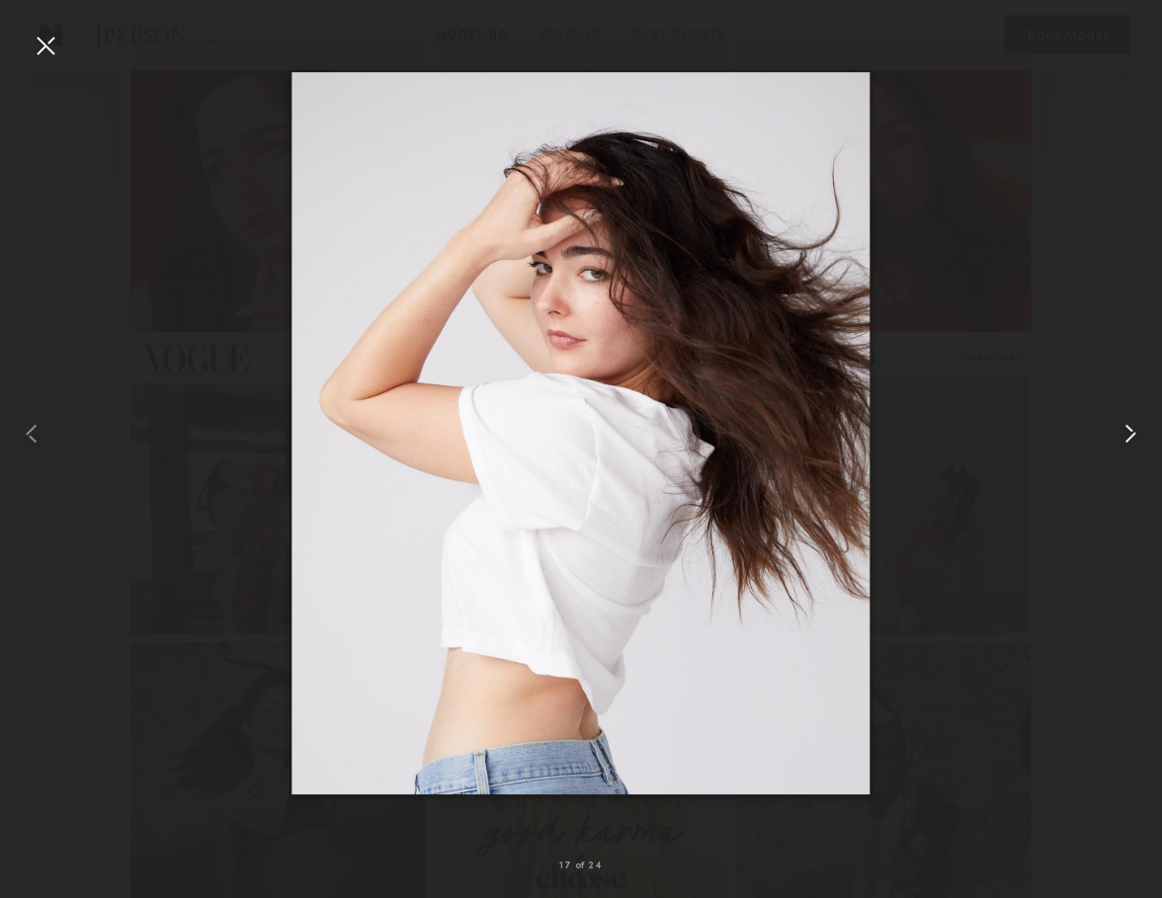
click at [1137, 432] on common-icon at bounding box center [1130, 434] width 32 height 32
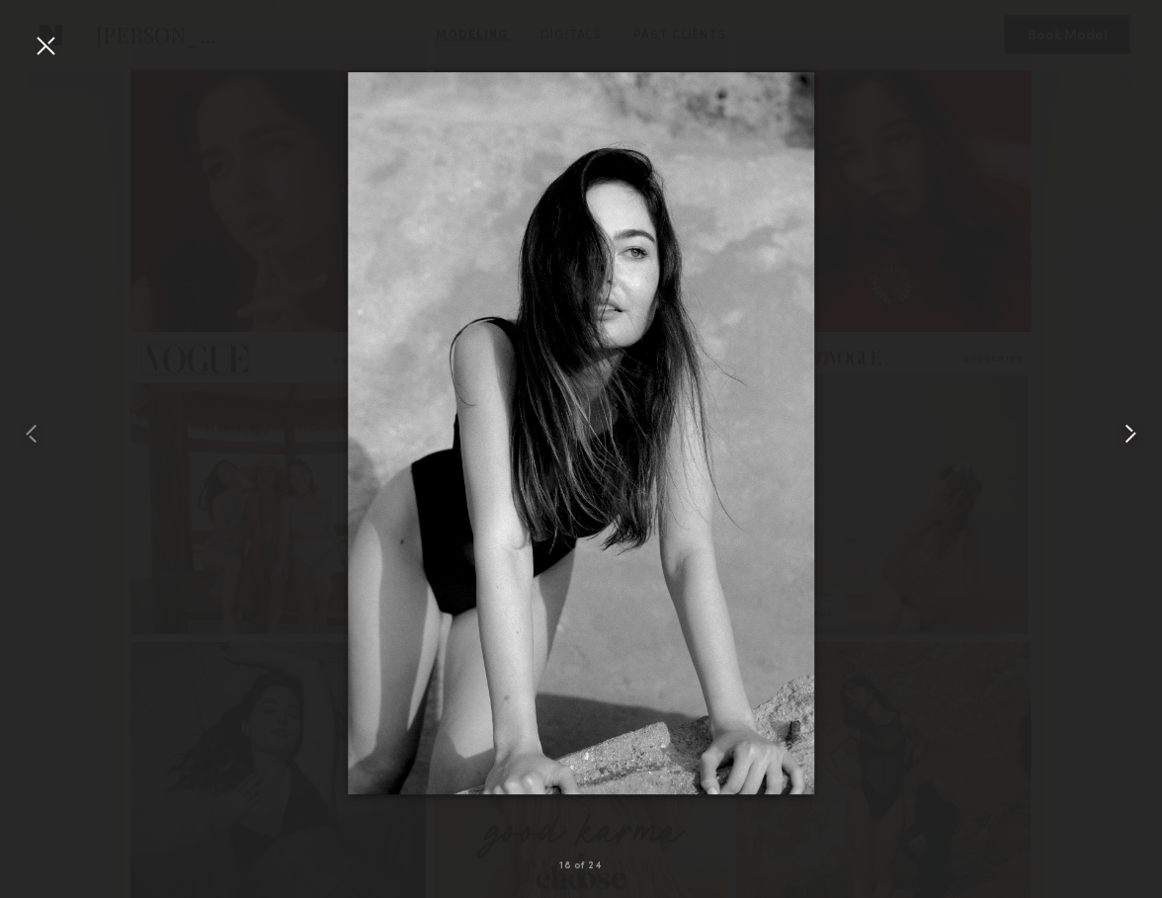
click at [1140, 432] on common-icon at bounding box center [1130, 434] width 32 height 32
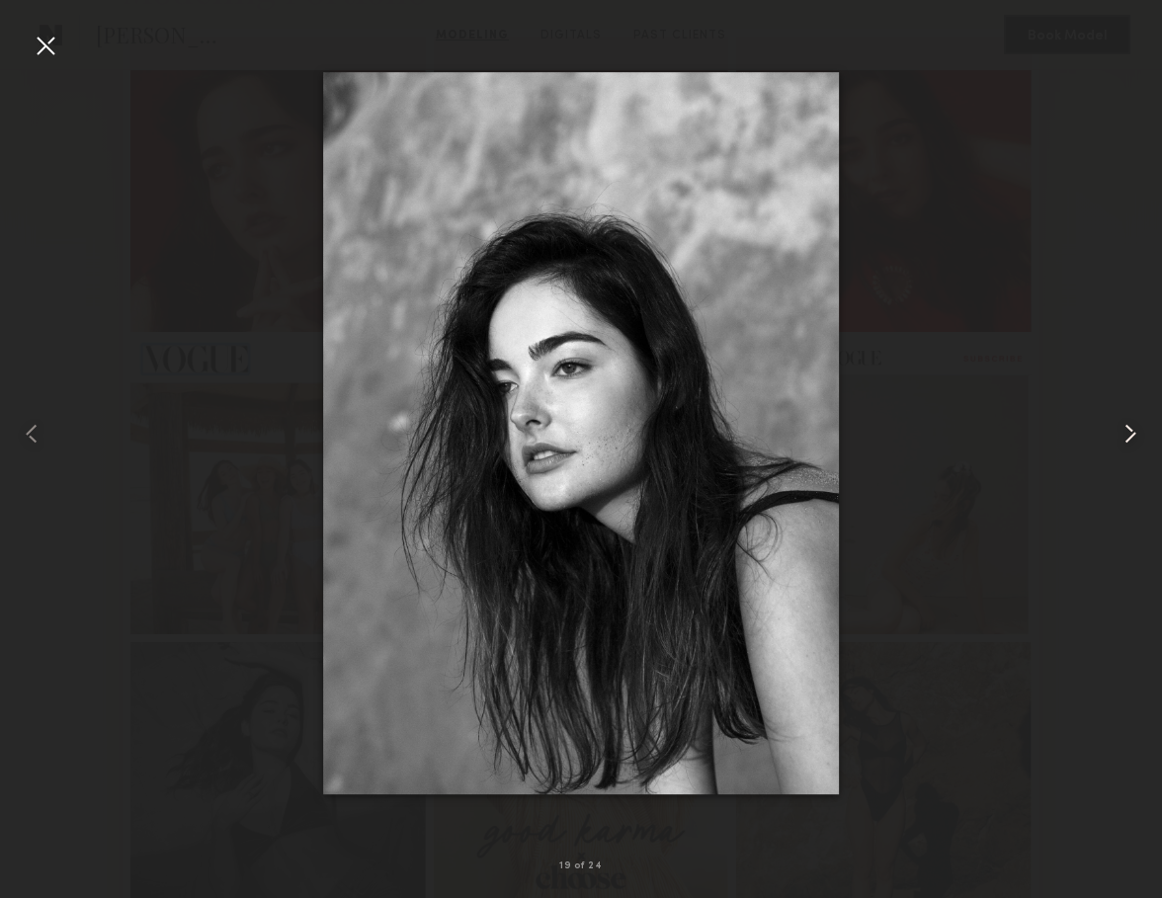
click at [1140, 432] on common-icon at bounding box center [1130, 434] width 32 height 32
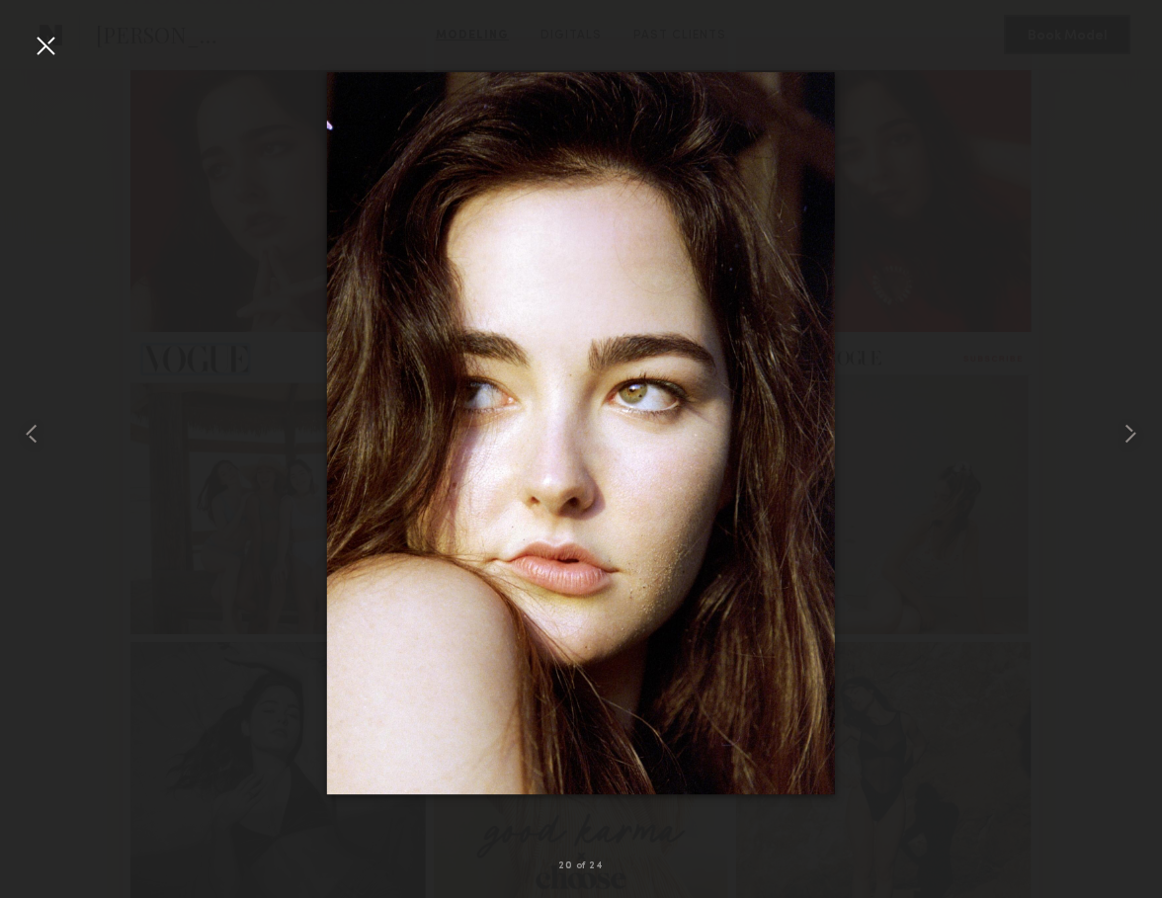
click at [1071, 326] on div at bounding box center [581, 433] width 1162 height 803
click at [58, 31] on div at bounding box center [46, 46] width 32 height 32
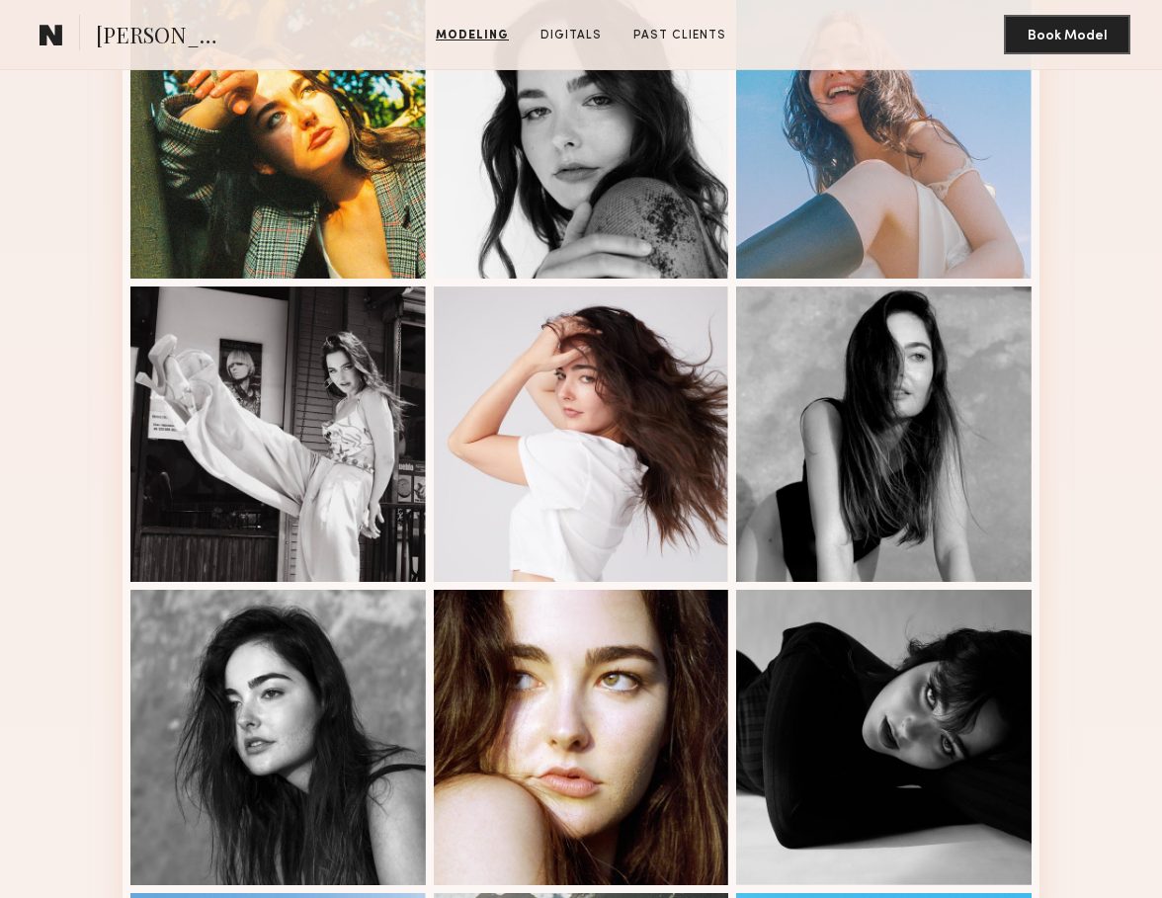
scroll to position [1948, 0]
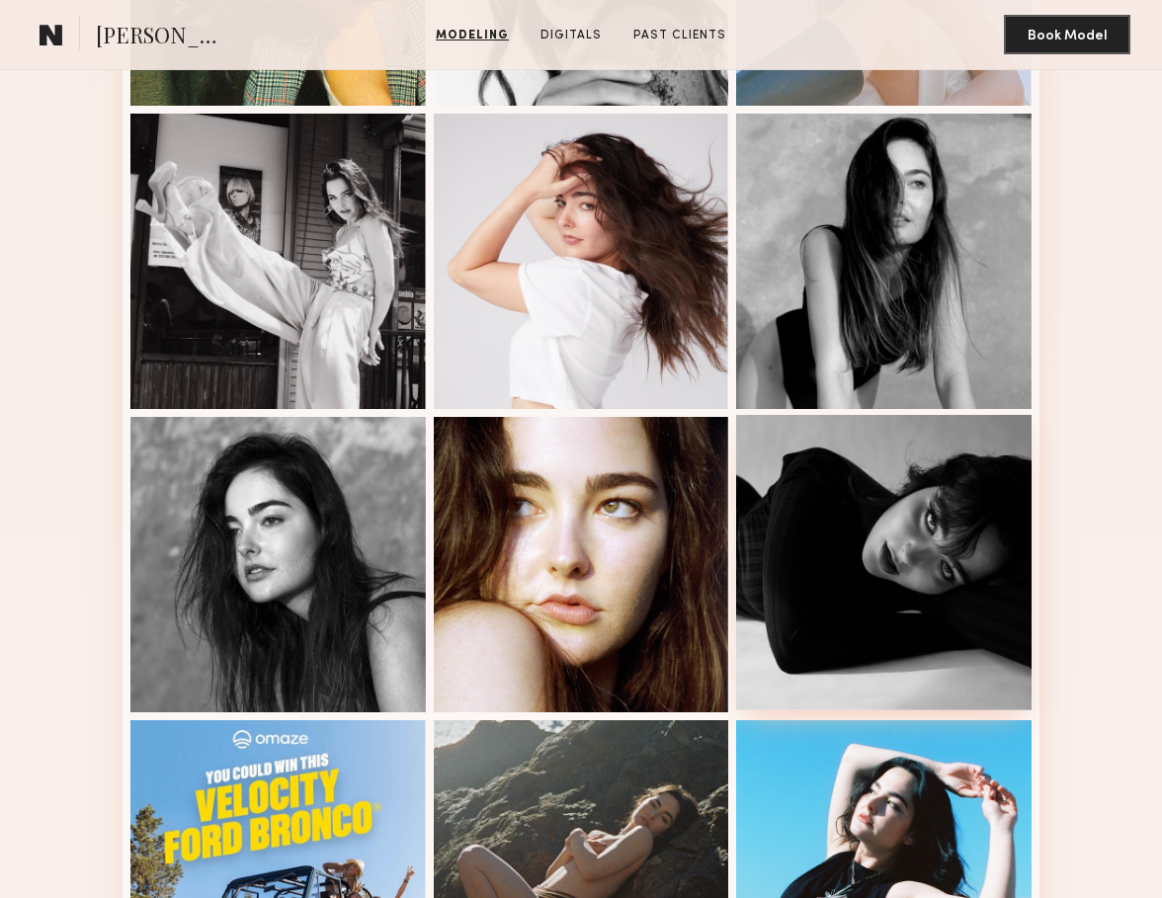
click at [885, 541] on div at bounding box center [883, 562] width 295 height 295
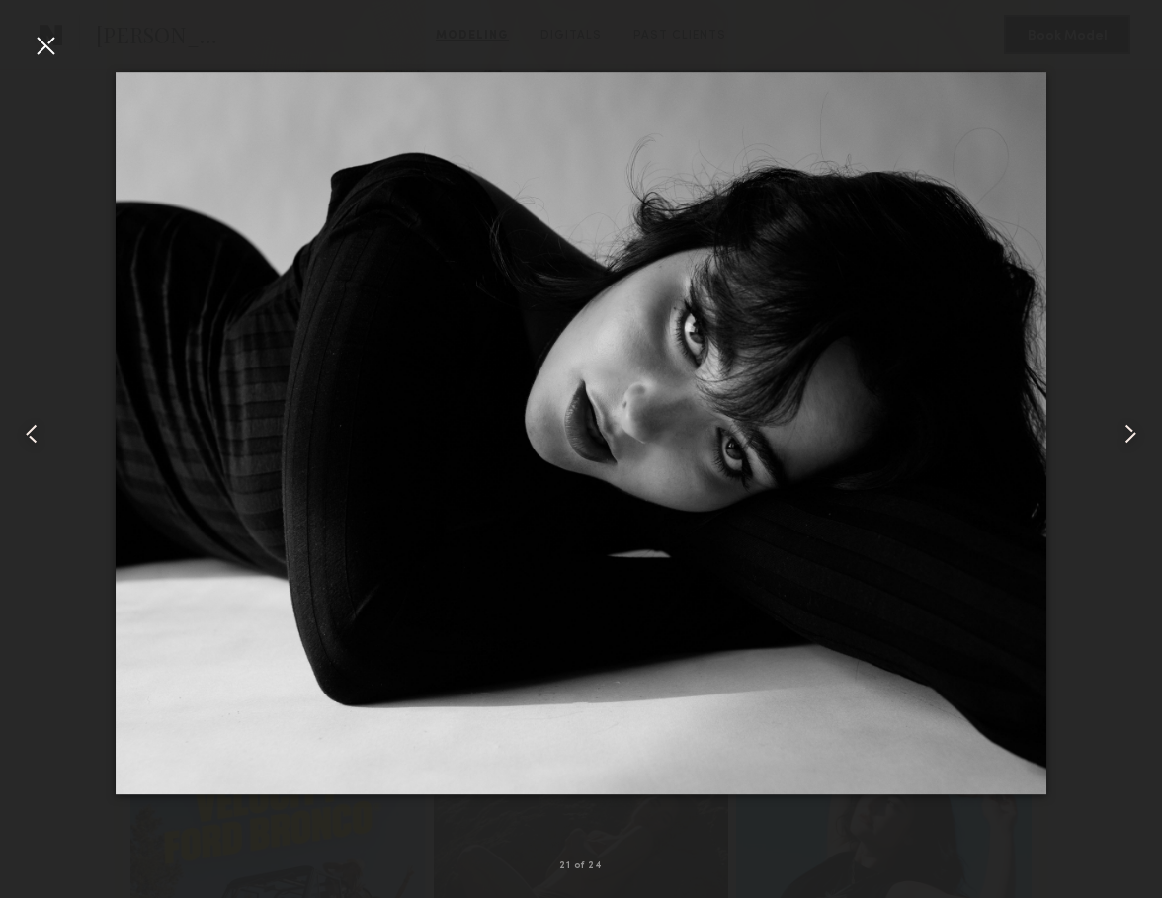
click at [1139, 349] on div at bounding box center [1138, 433] width 46 height 803
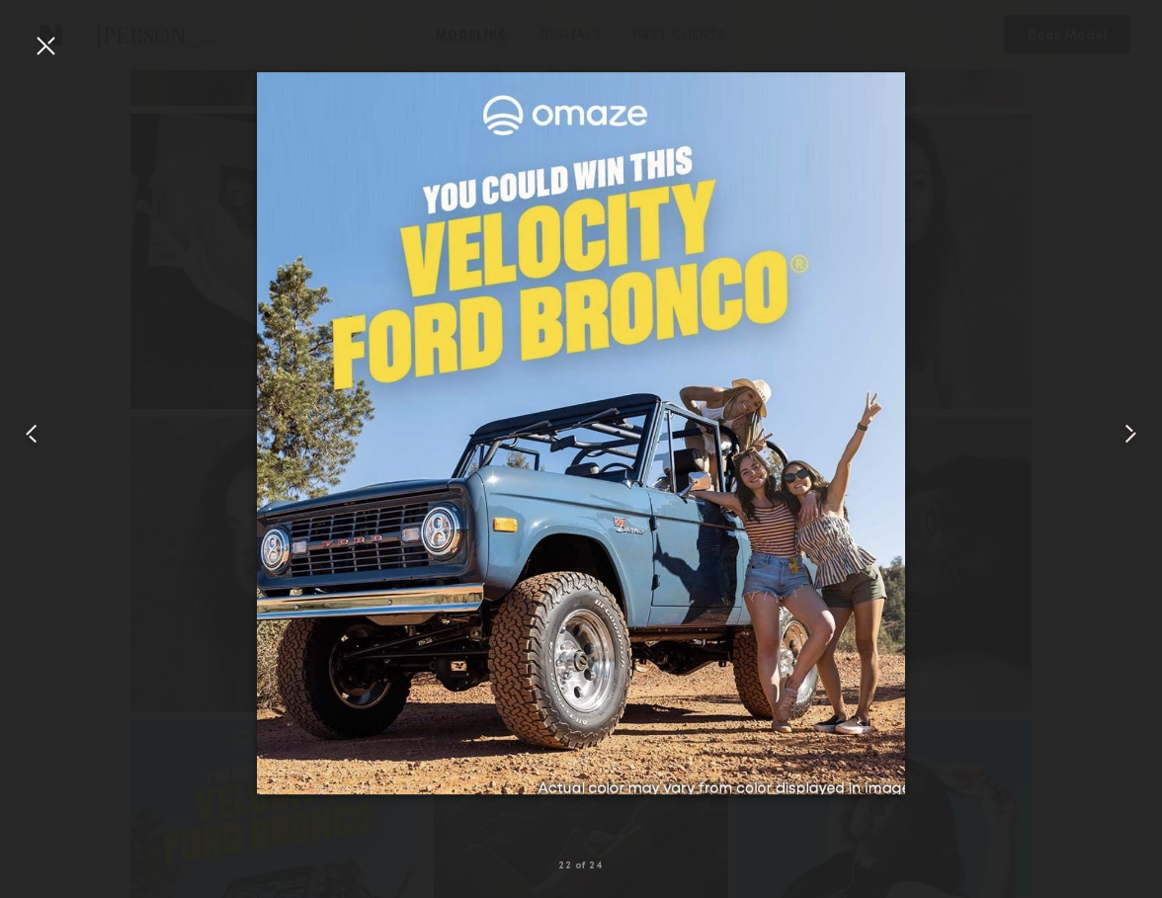
click at [36, 48] on div at bounding box center [46, 46] width 32 height 32
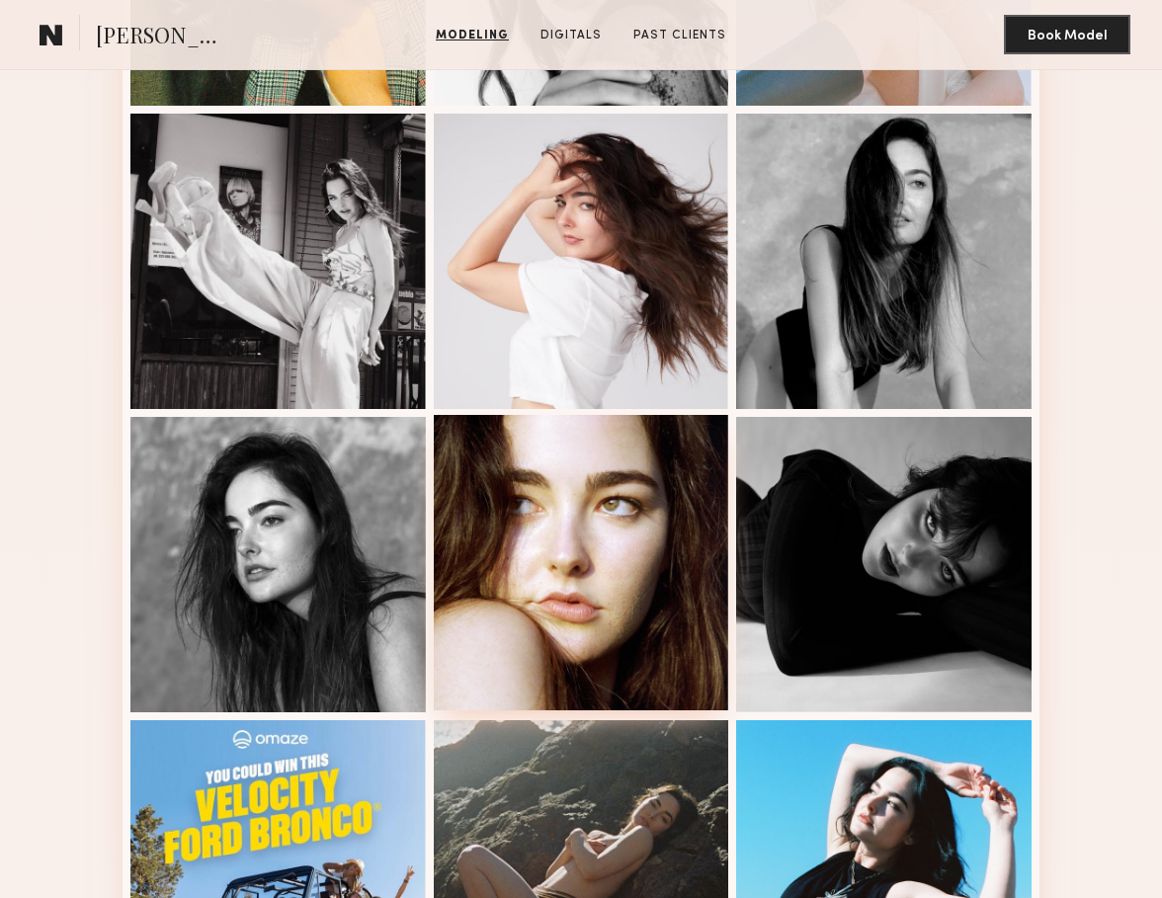
click at [646, 610] on div at bounding box center [581, 562] width 295 height 295
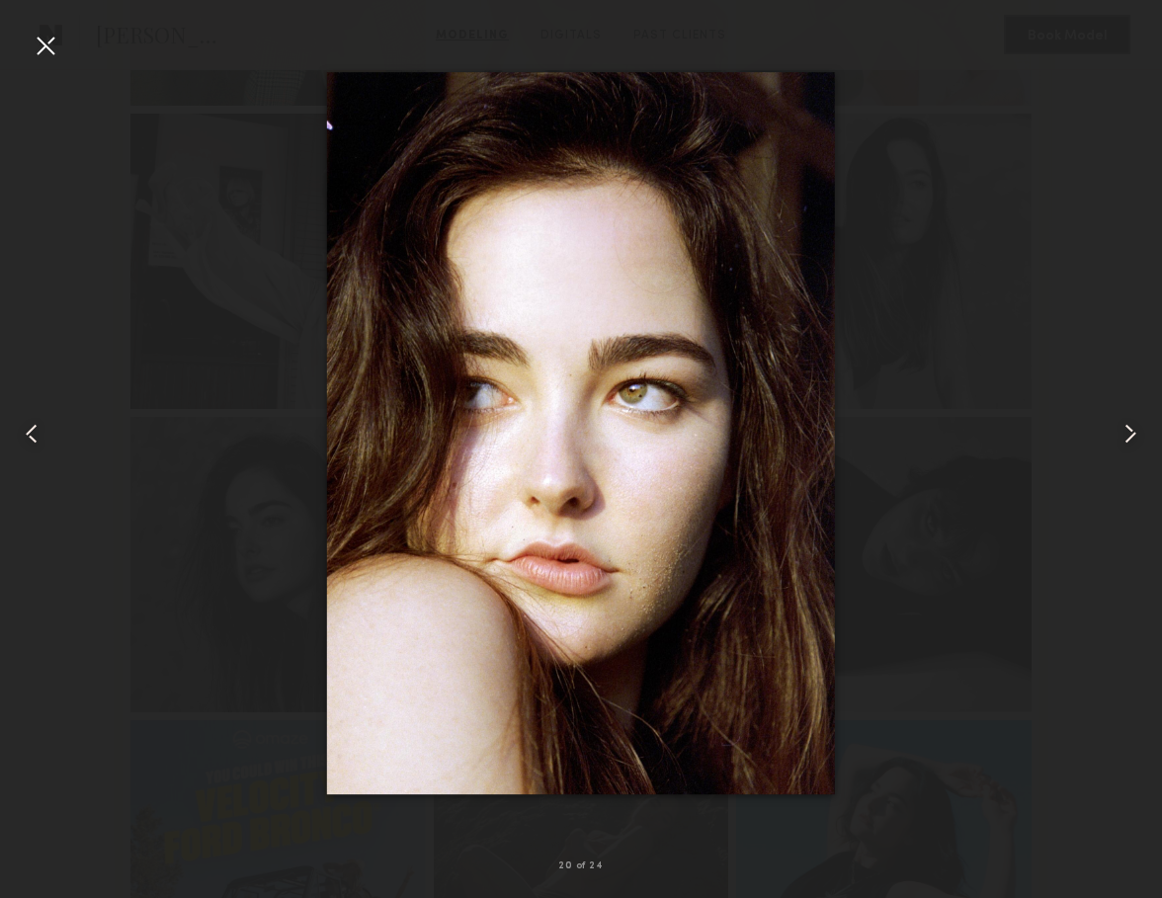
click at [49, 48] on div at bounding box center [46, 46] width 32 height 32
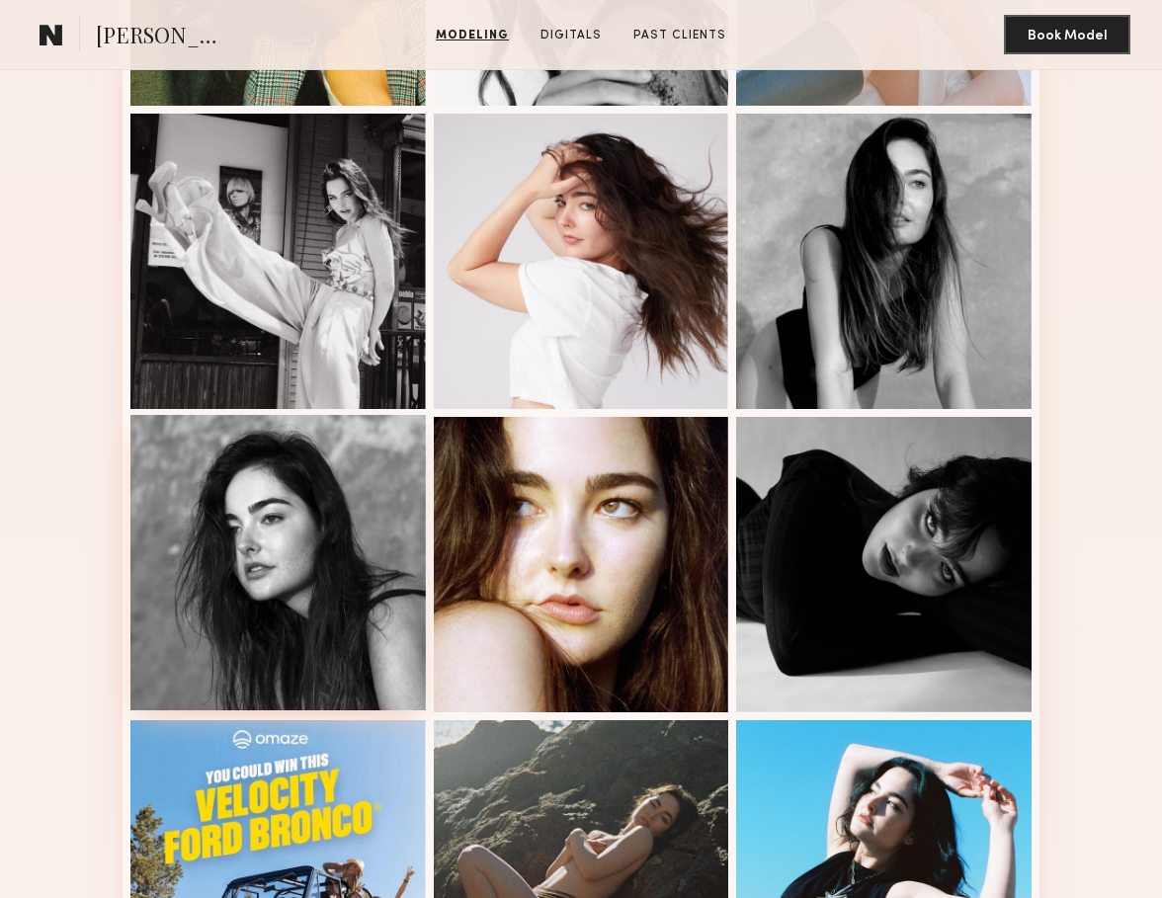
click at [329, 551] on div at bounding box center [277, 562] width 295 height 295
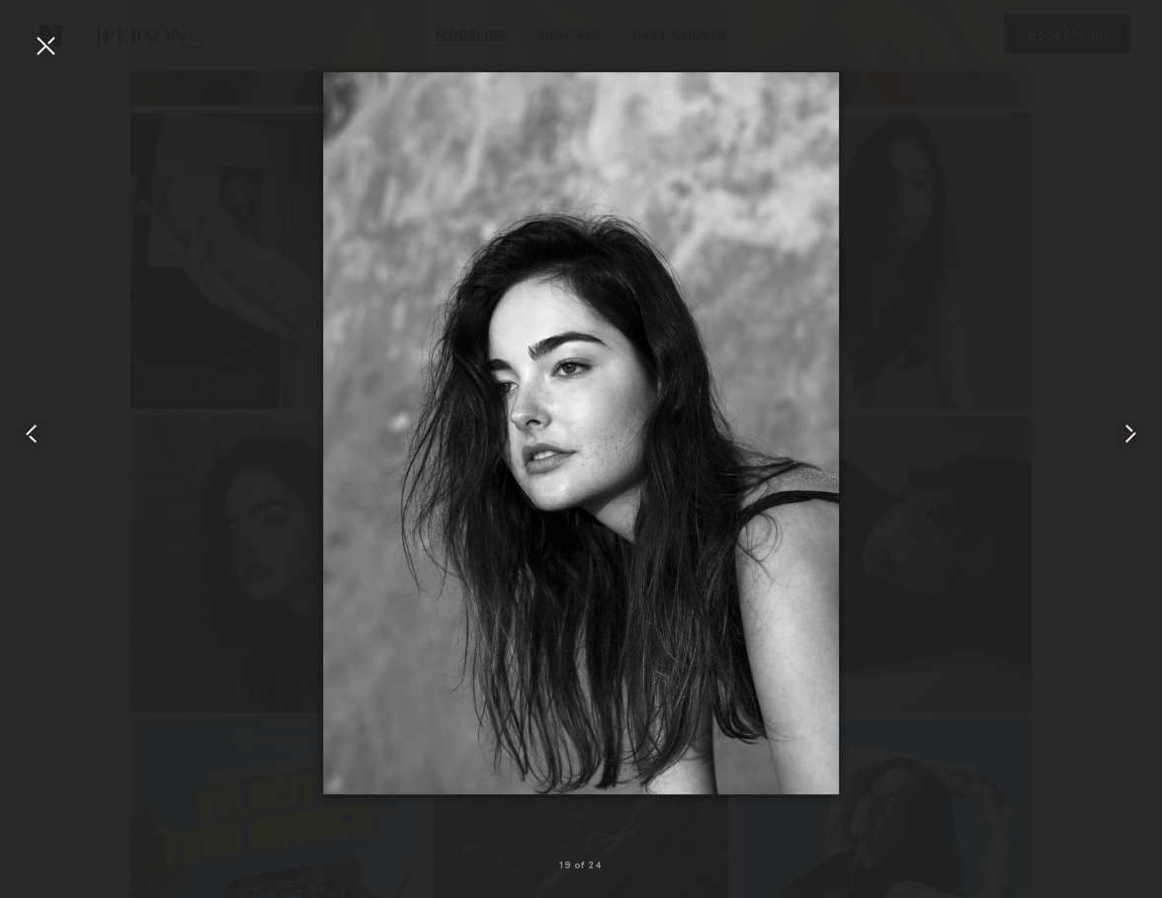
click at [35, 31] on div at bounding box center [46, 46] width 32 height 32
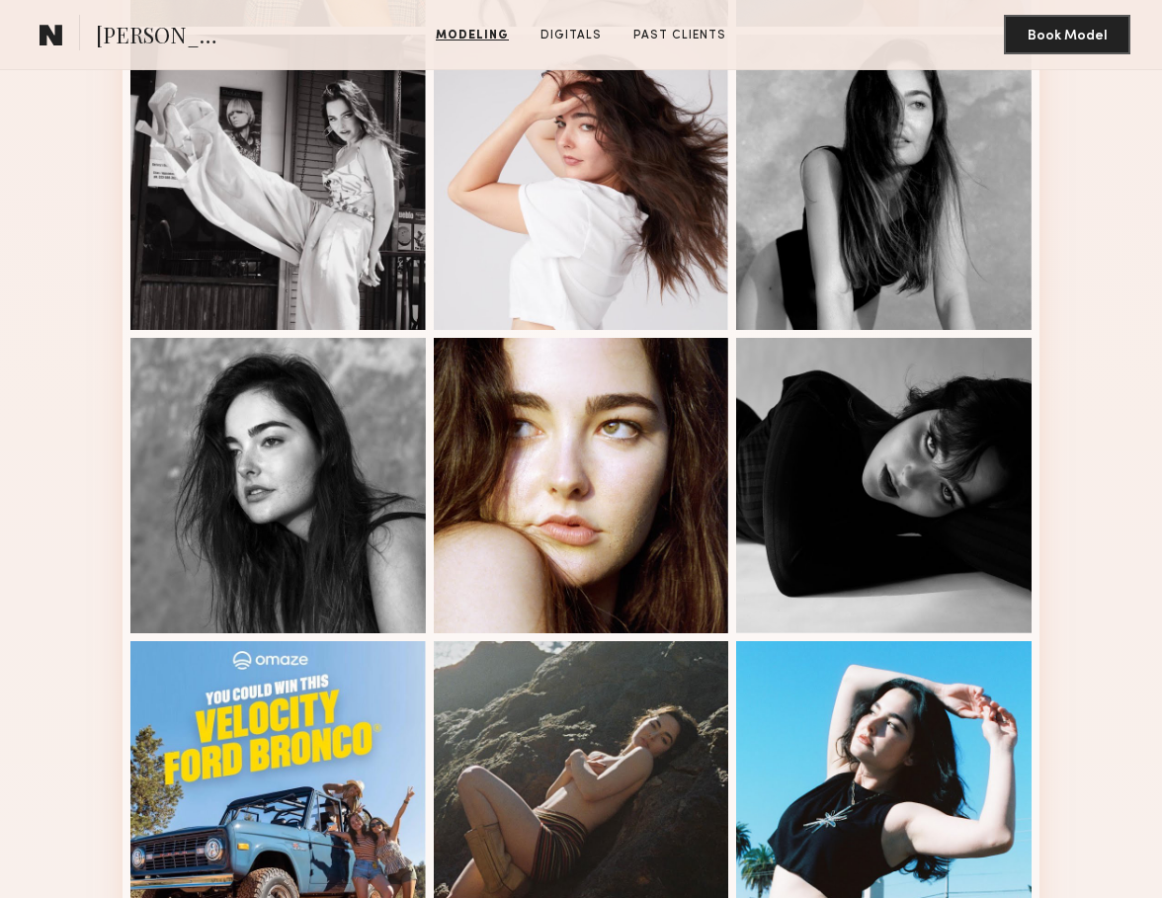
scroll to position [2019, 0]
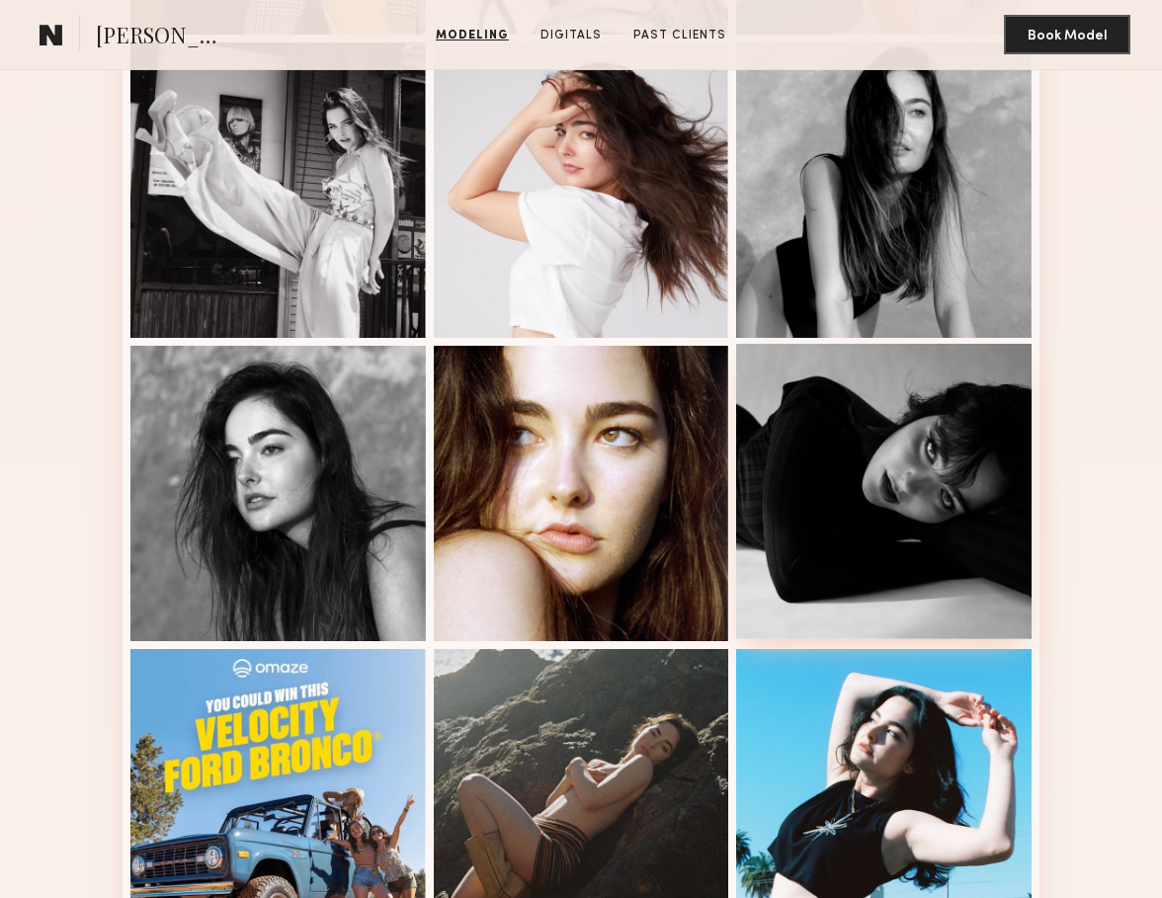
click at [923, 503] on div at bounding box center [883, 491] width 295 height 295
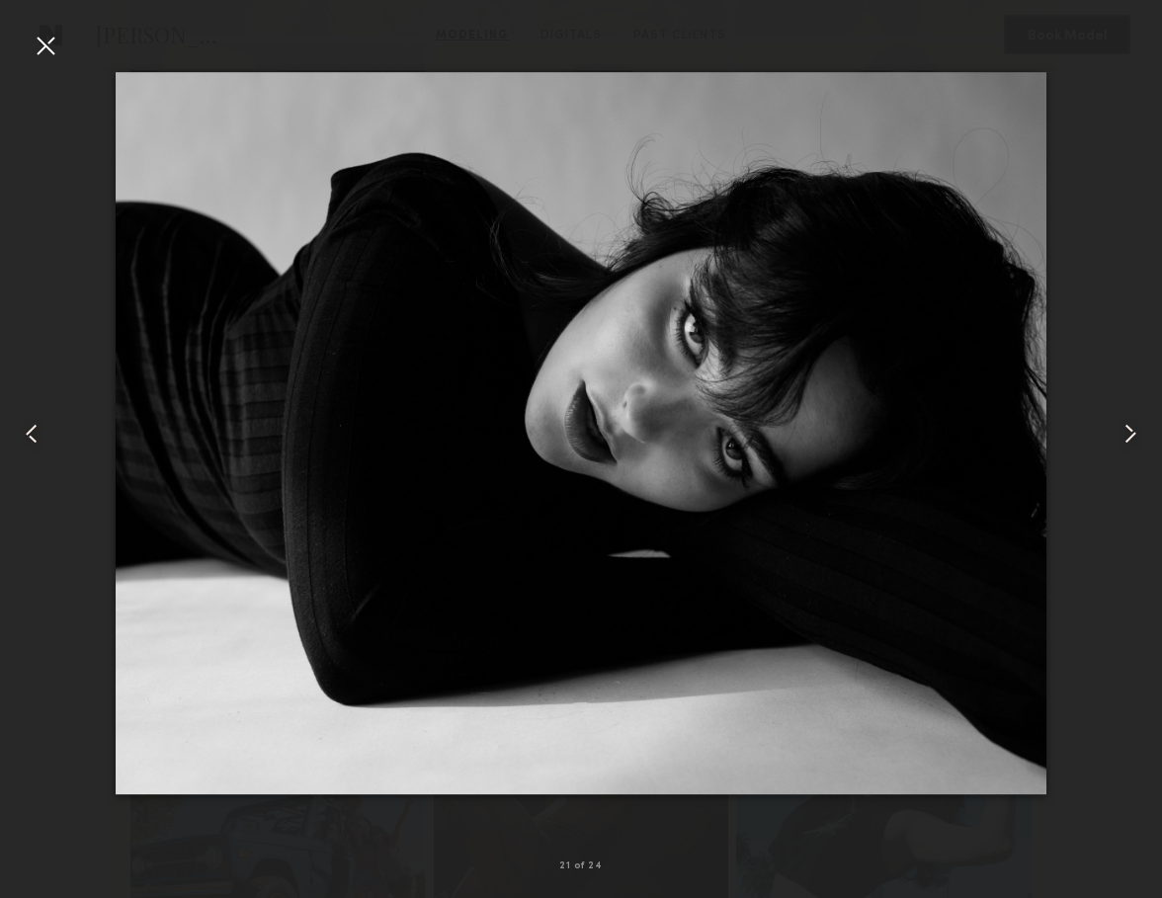
click at [50, 39] on div at bounding box center [46, 46] width 32 height 32
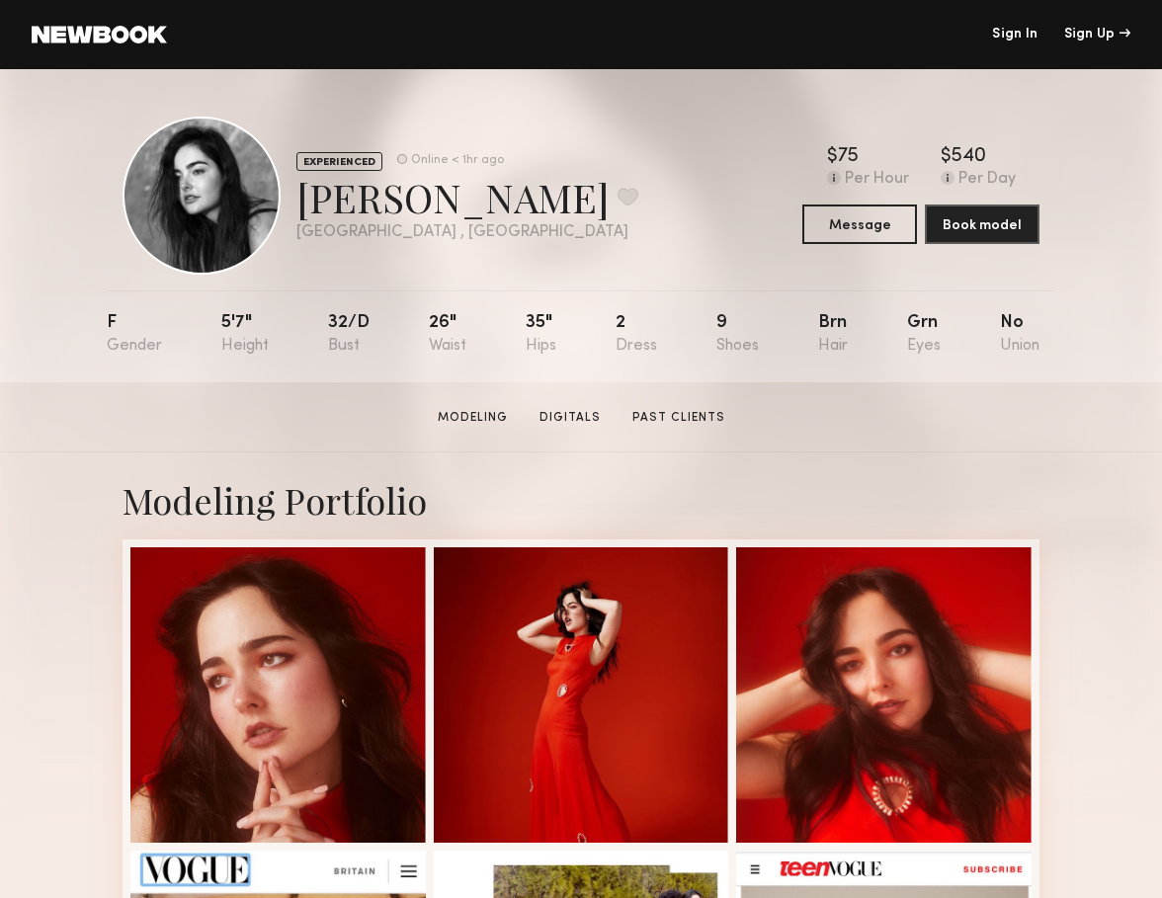
scroll to position [0, 0]
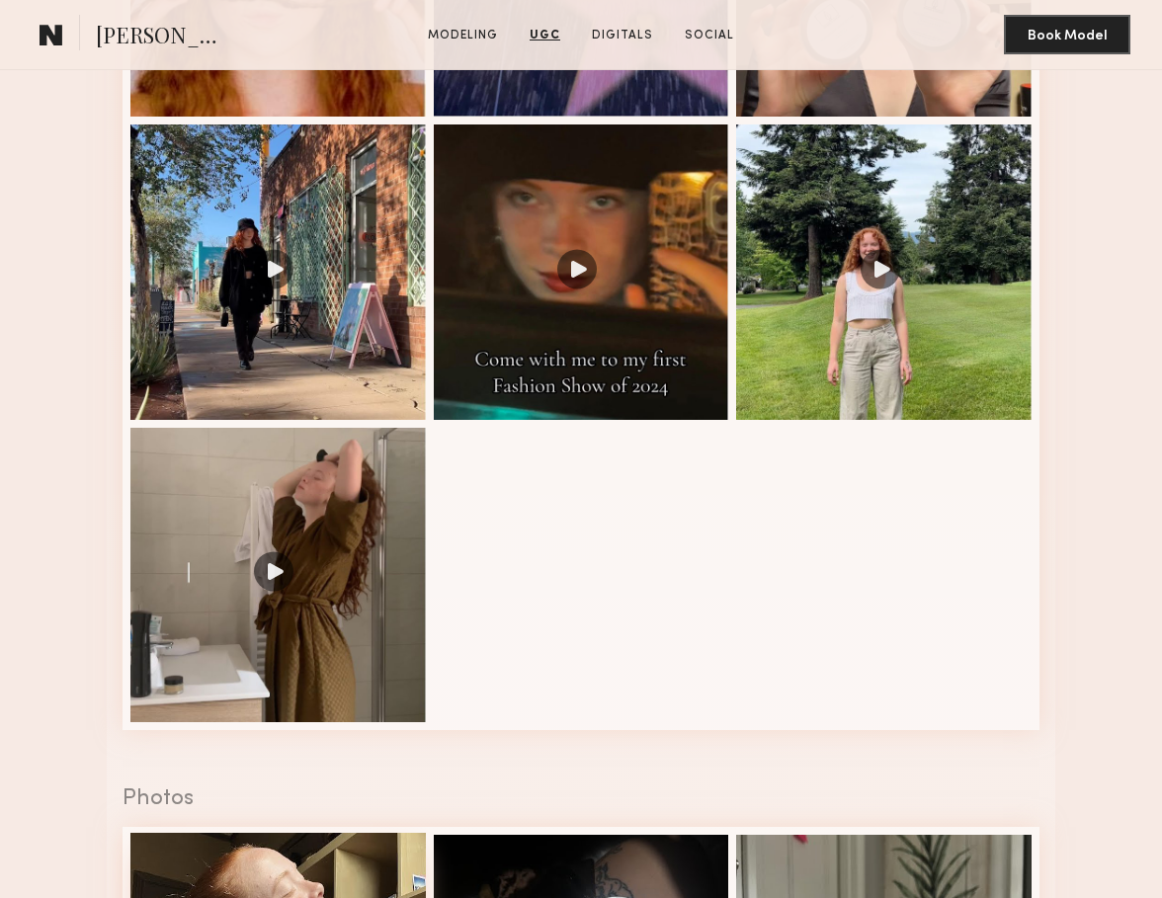
scroll to position [2158, 0]
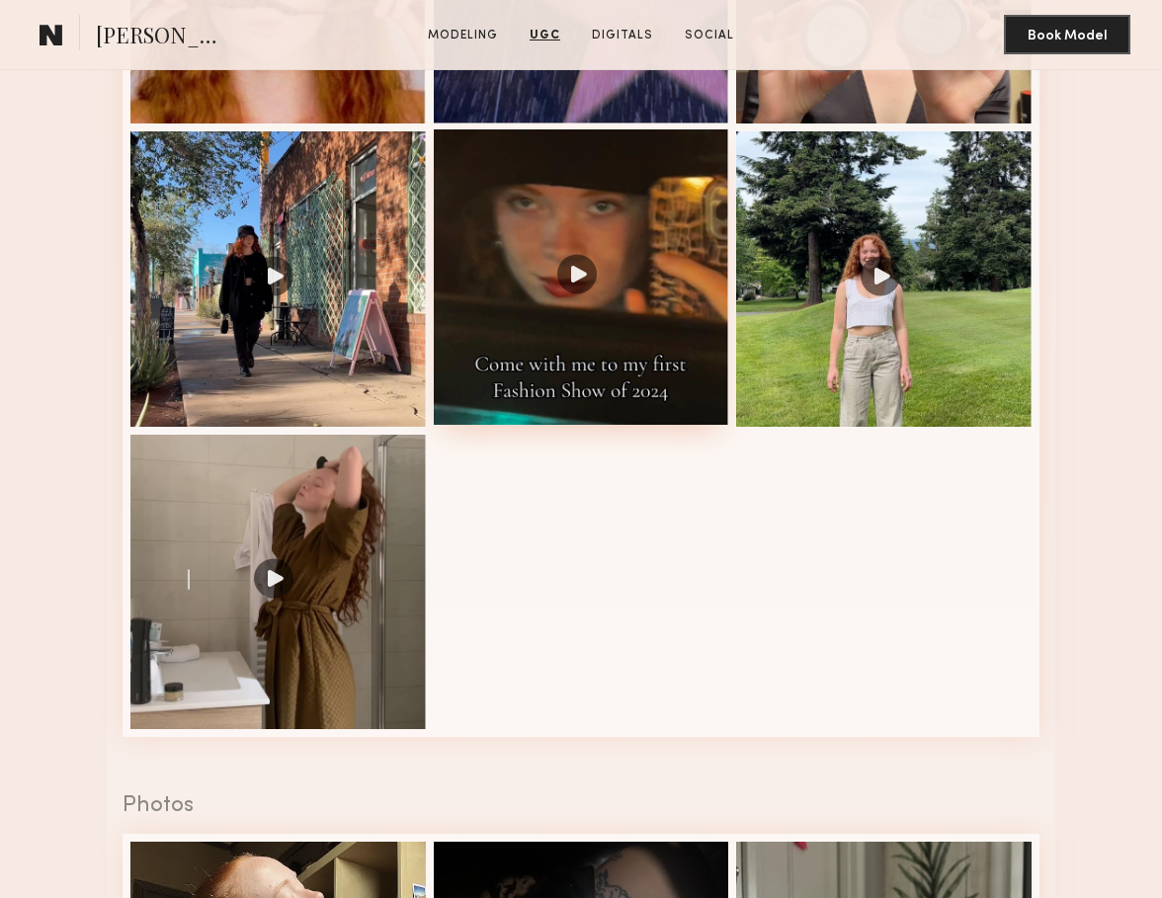
click at [570, 269] on div at bounding box center [581, 276] width 295 height 295
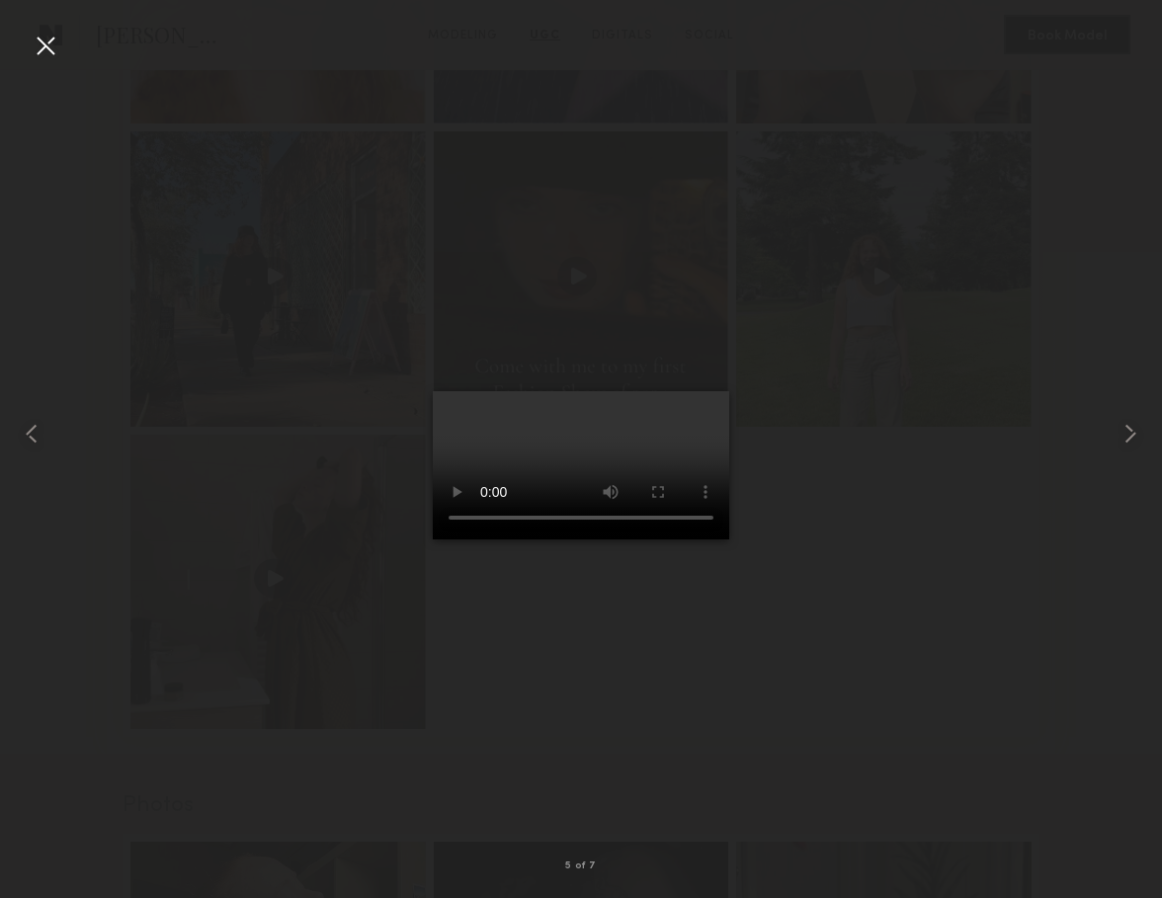
click at [203, 290] on div at bounding box center [581, 433] width 1162 height 803
click at [46, 52] on div at bounding box center [46, 46] width 32 height 32
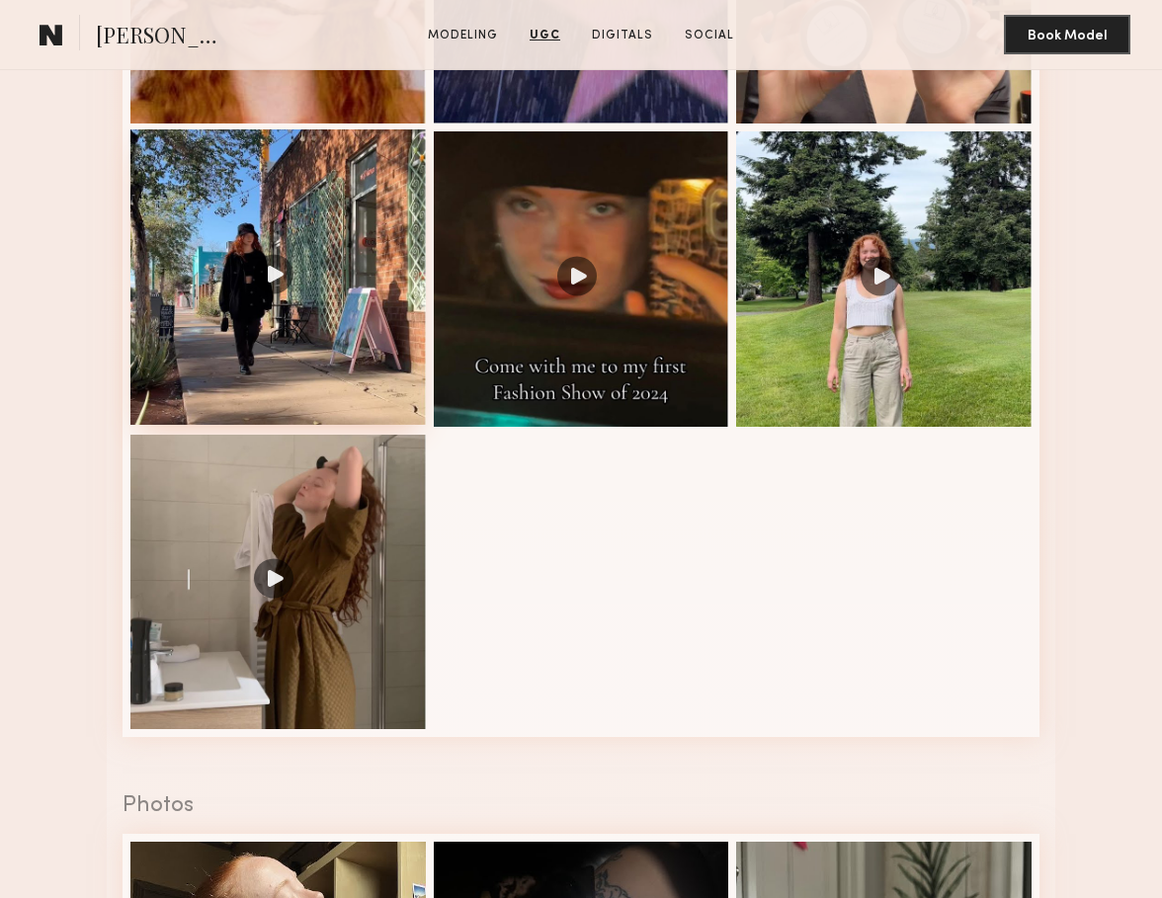
click at [278, 270] on div at bounding box center [277, 276] width 295 height 295
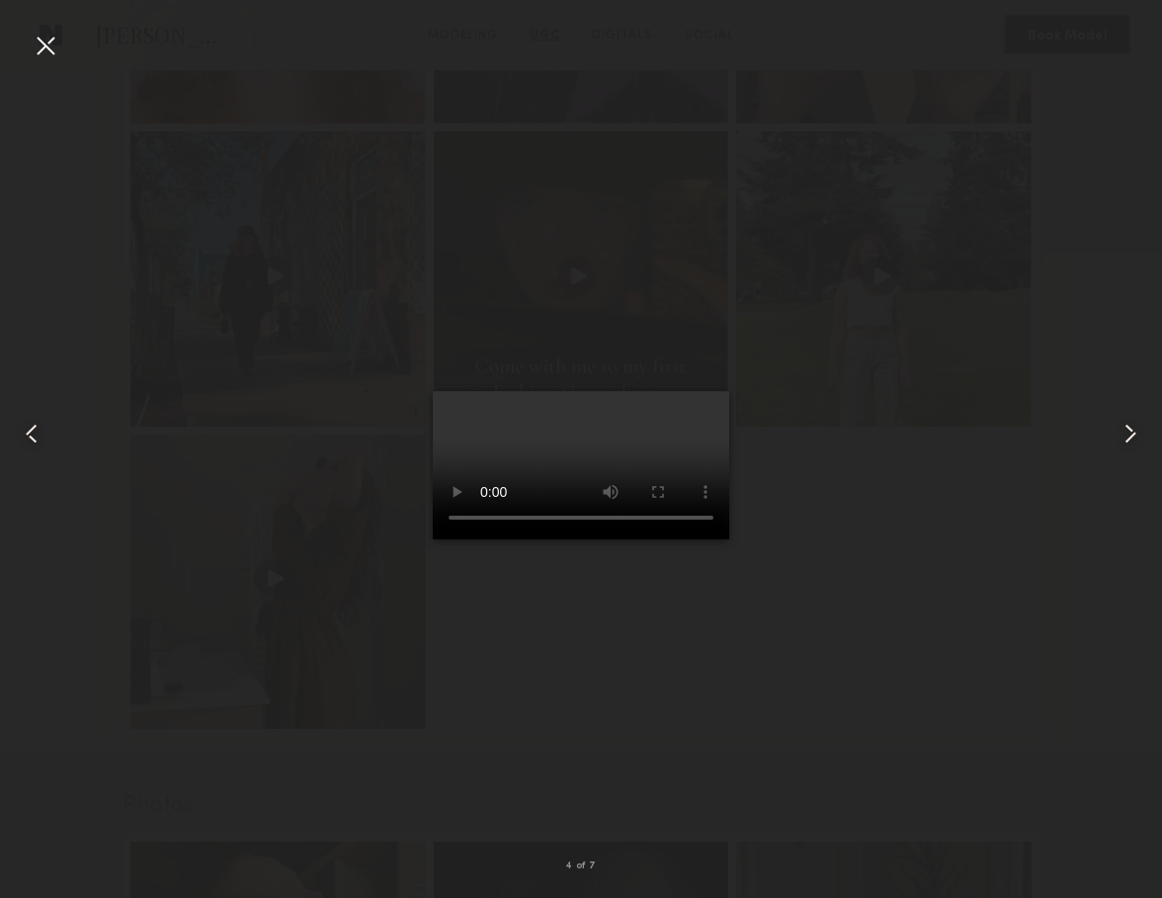
click at [686, 539] on video at bounding box center [581, 465] width 296 height 148
click at [43, 48] on div at bounding box center [46, 46] width 32 height 32
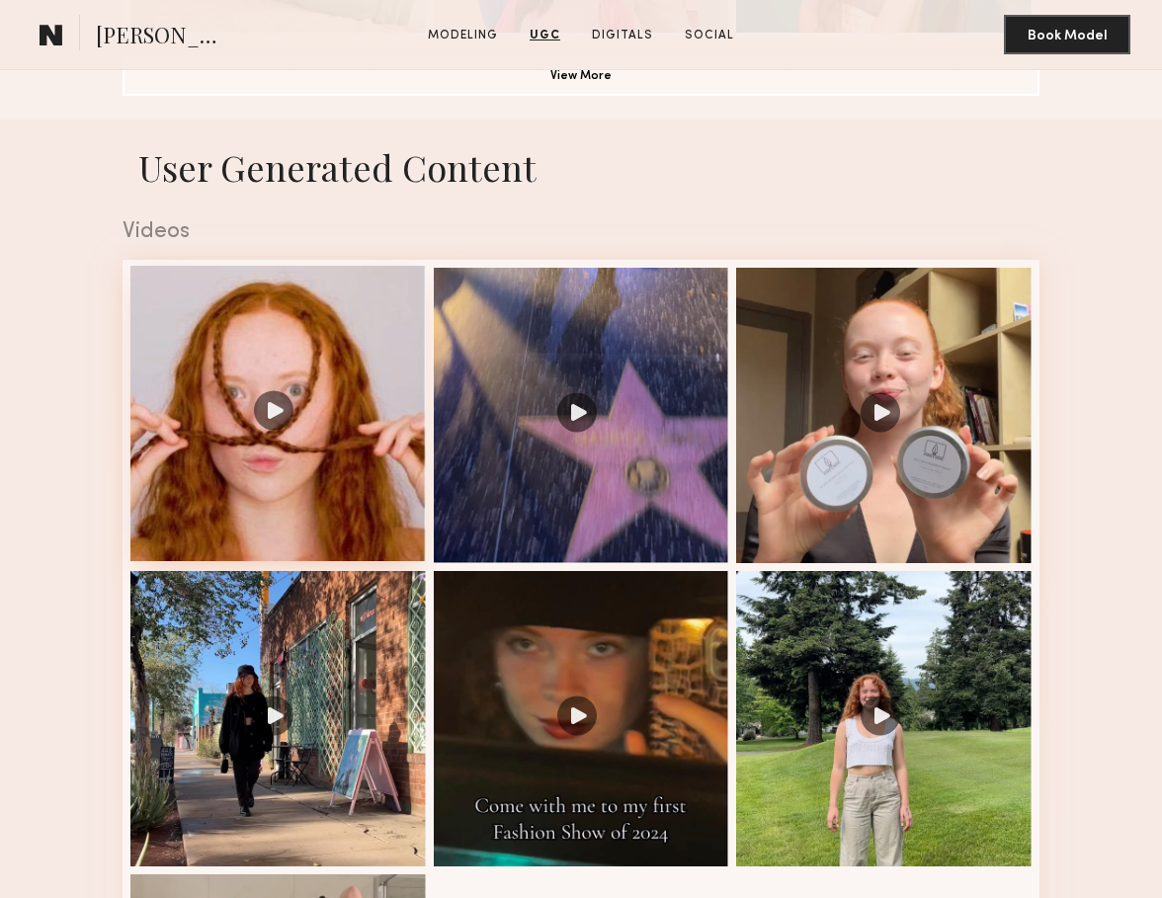
scroll to position [1717, 0]
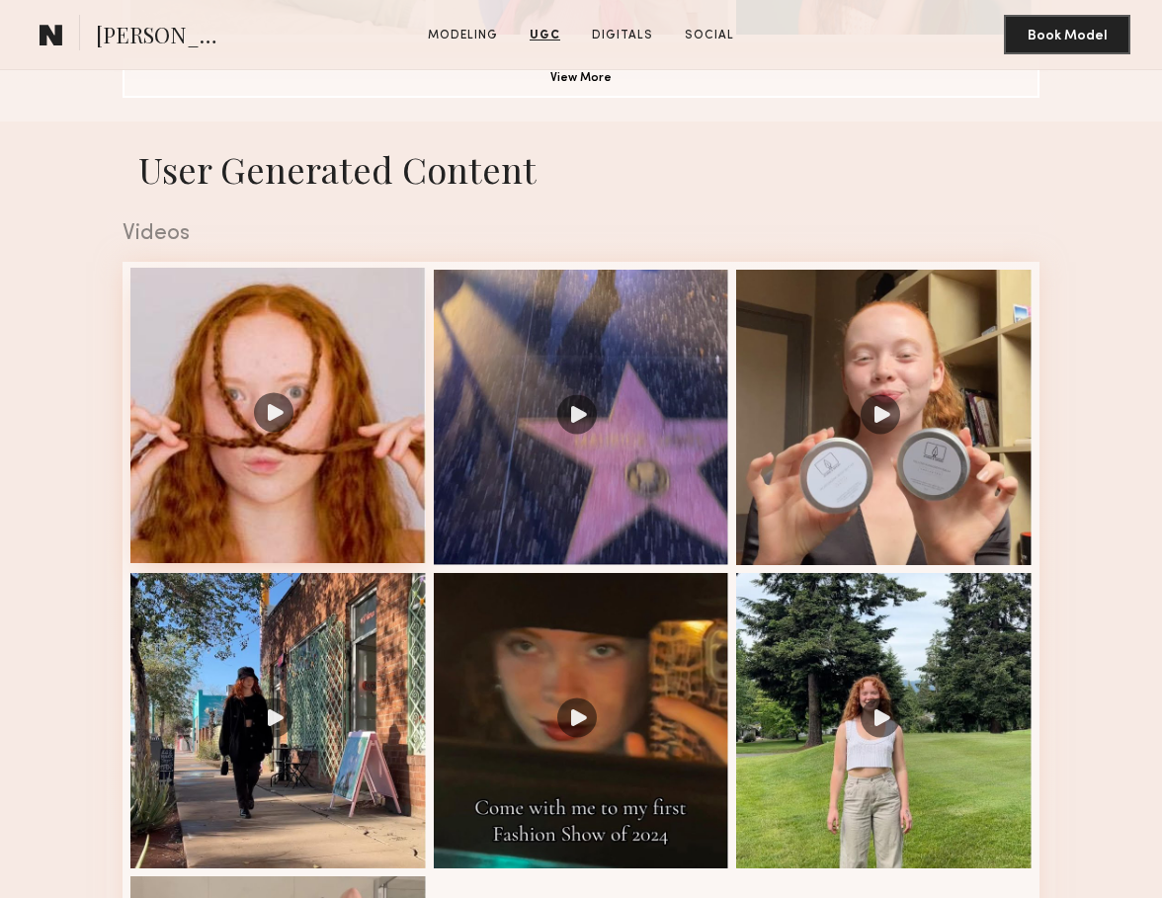
click at [279, 425] on div at bounding box center [277, 415] width 295 height 295
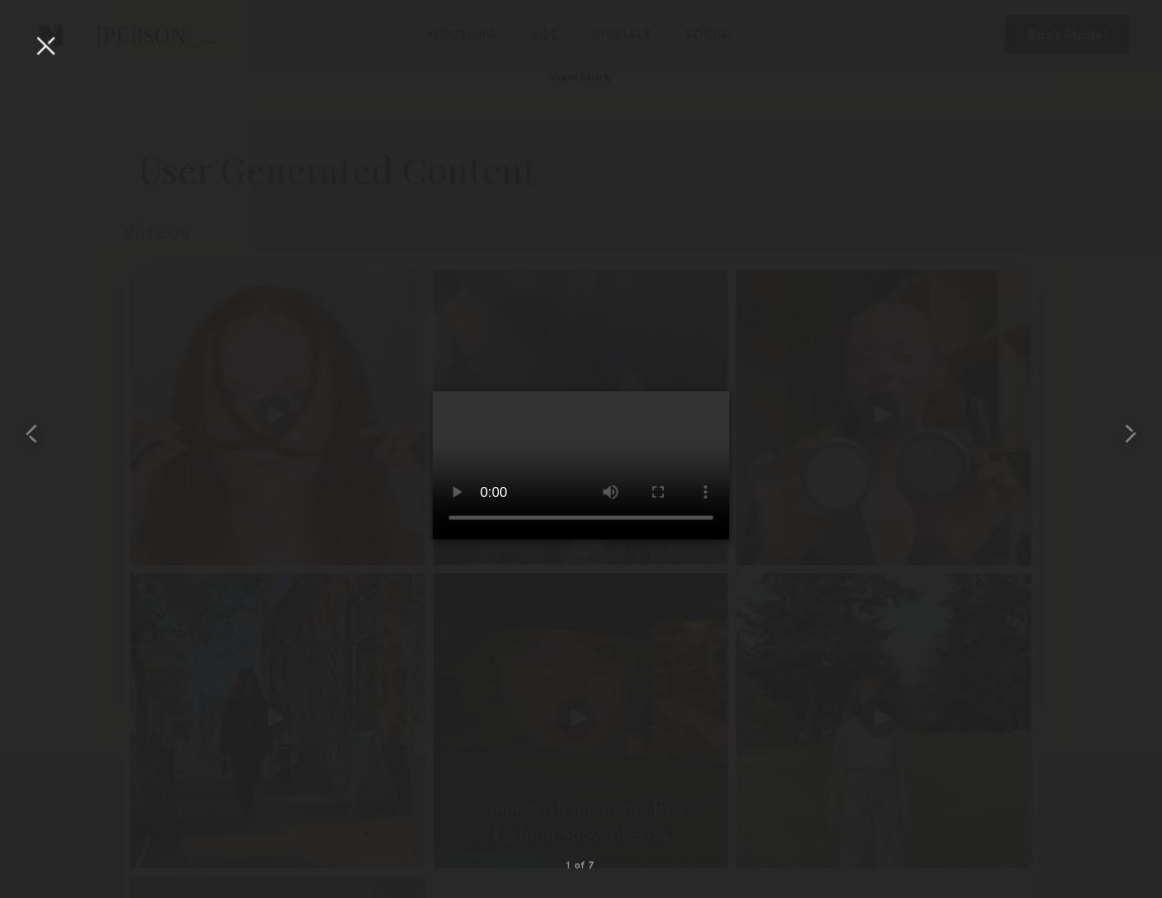
click at [38, 39] on div at bounding box center [46, 46] width 32 height 32
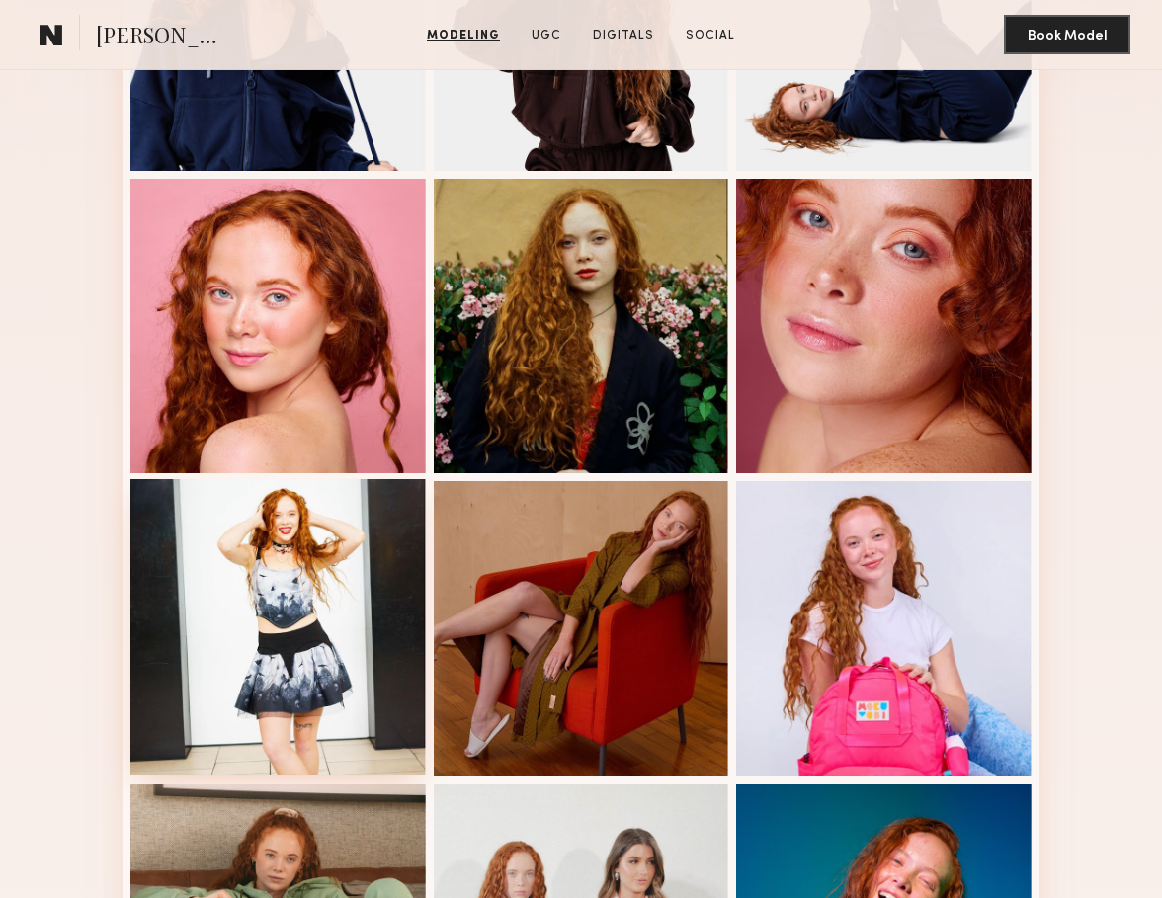
scroll to position [671, 0]
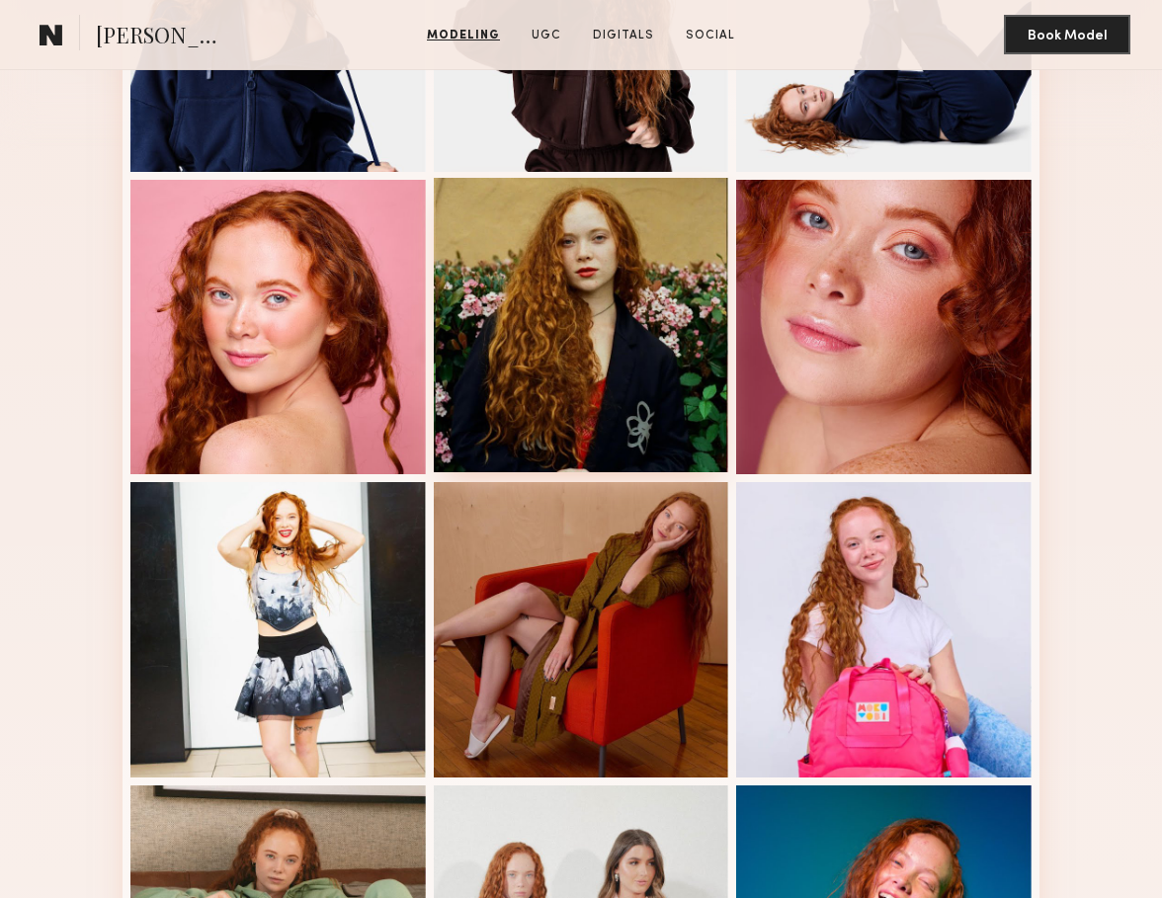
click at [573, 344] on div at bounding box center [581, 325] width 295 height 295
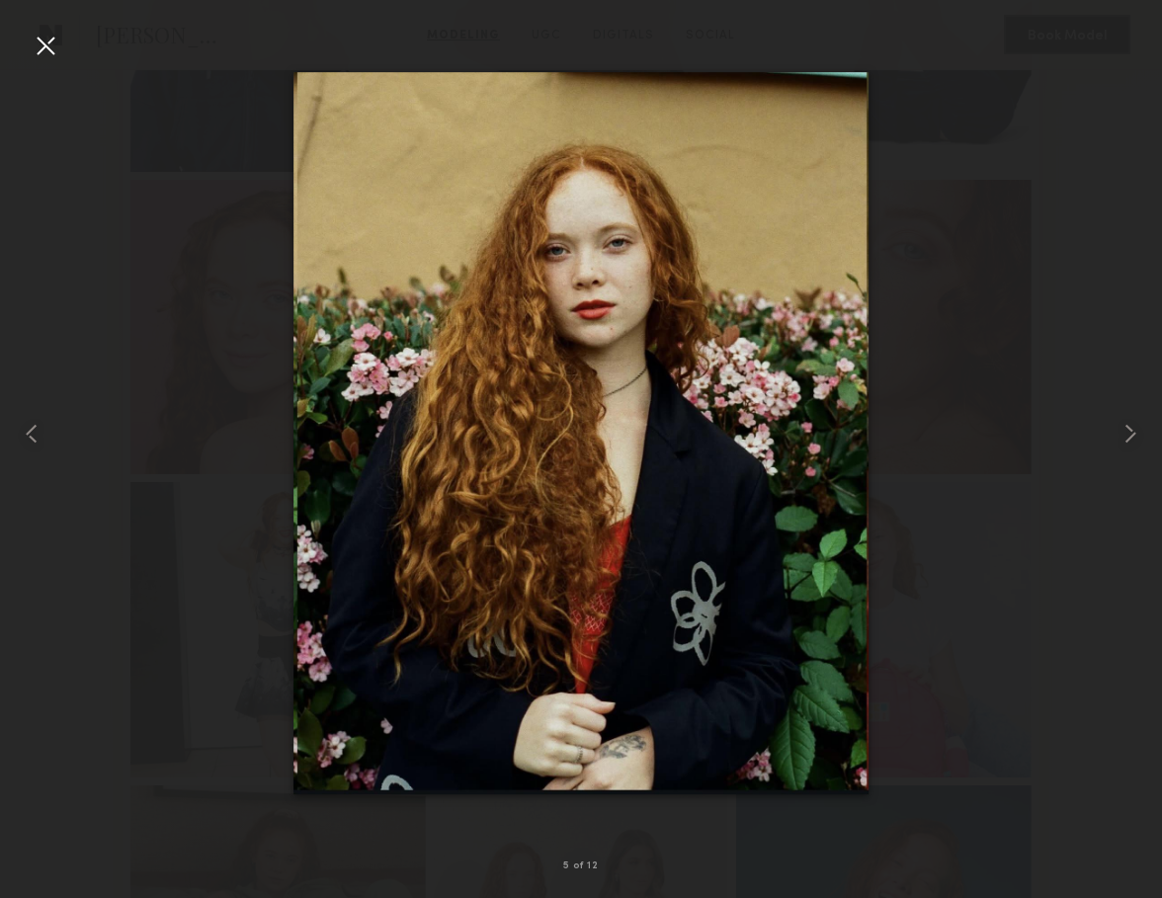
click at [165, 463] on div at bounding box center [581, 433] width 1162 height 803
click at [45, 45] on div at bounding box center [46, 46] width 32 height 32
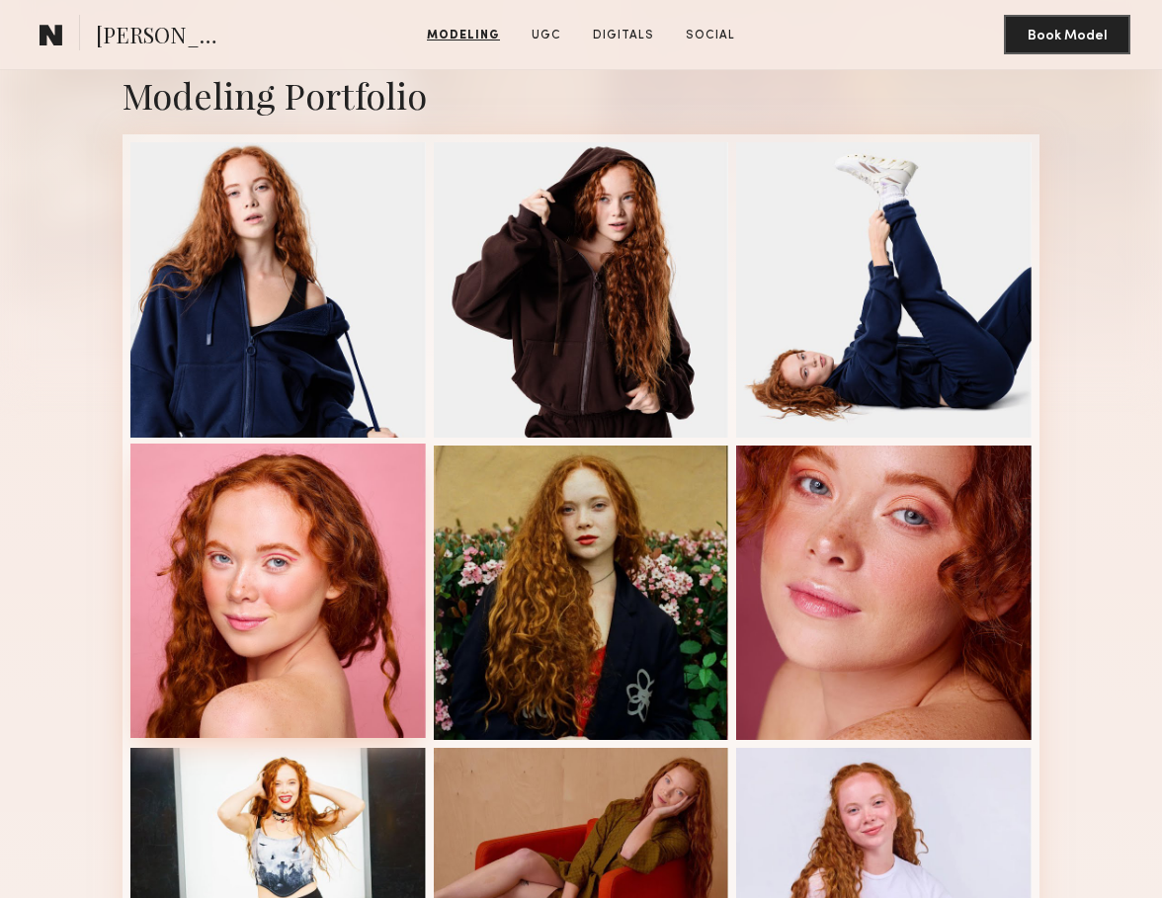
scroll to position [431, 0]
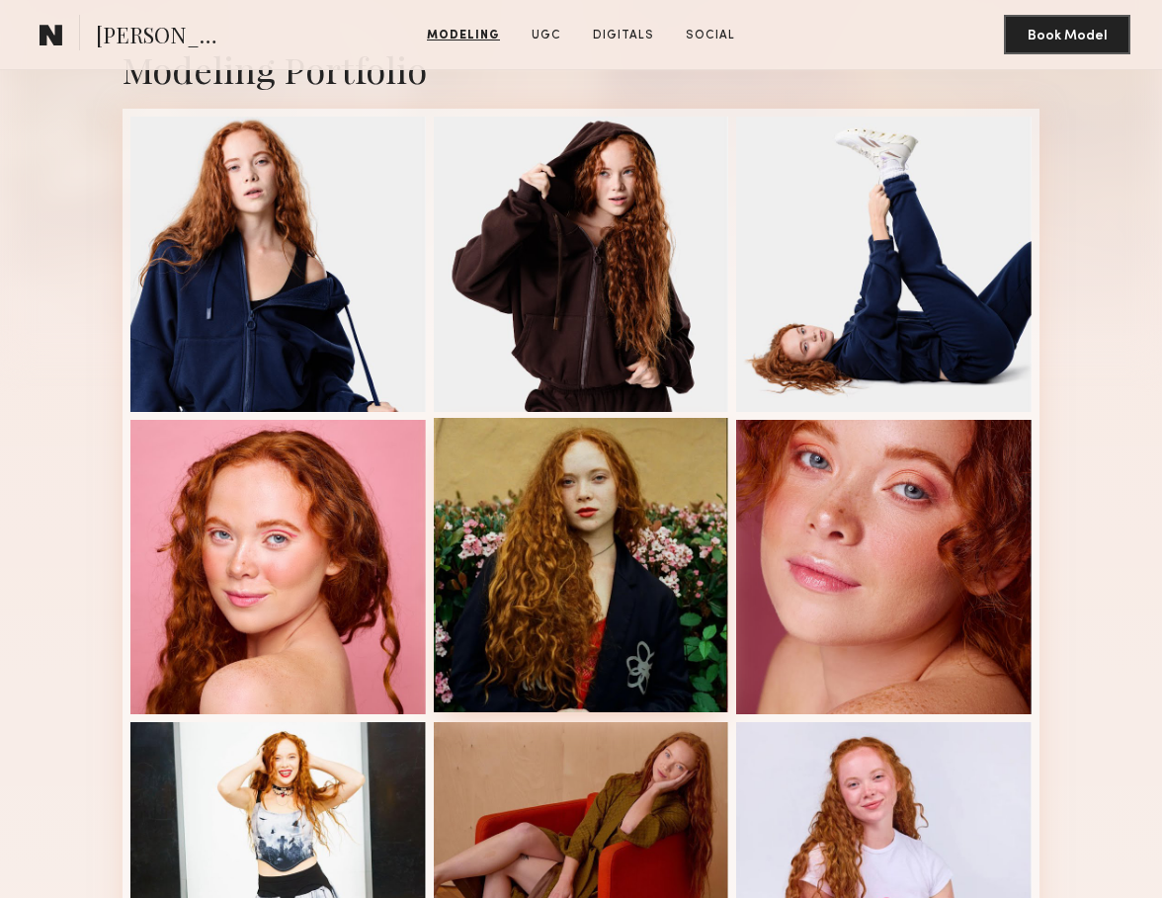
click at [592, 528] on div at bounding box center [581, 565] width 295 height 295
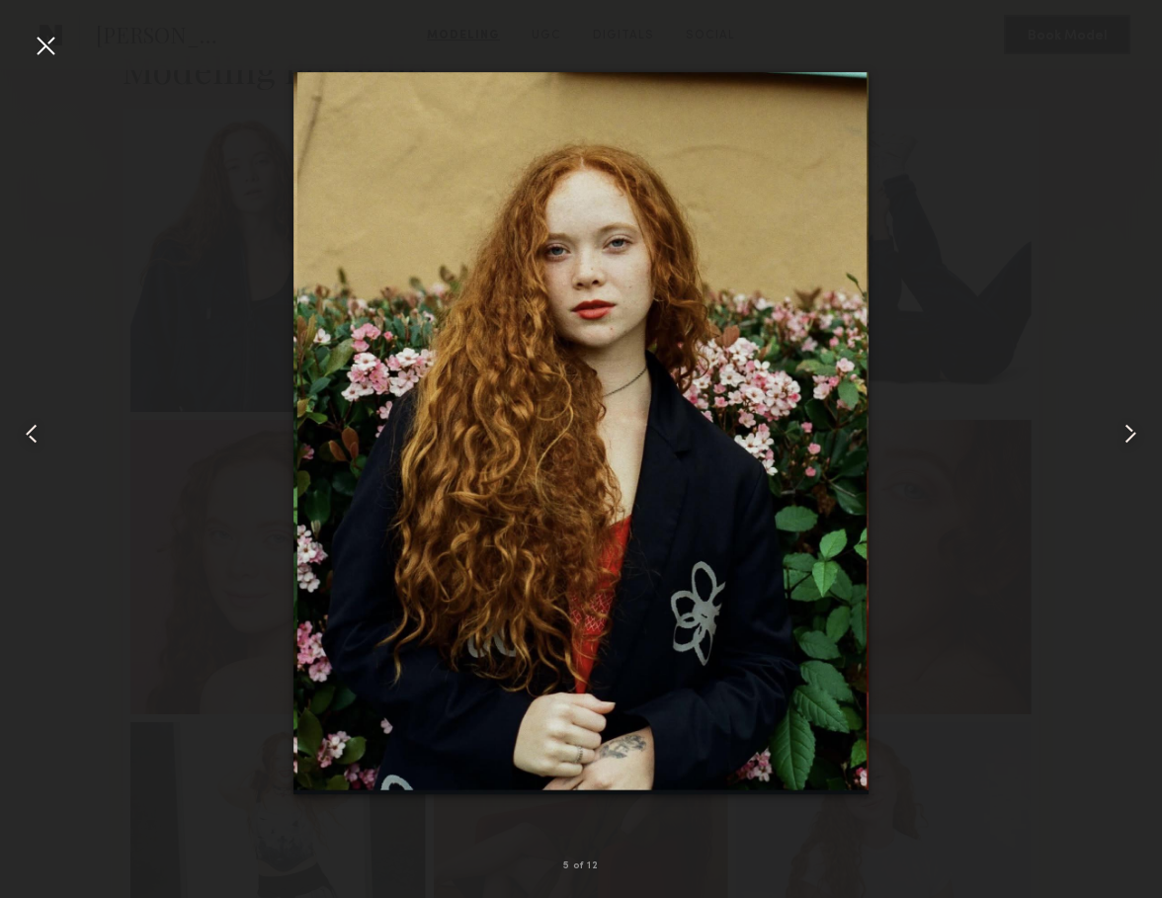
click at [1009, 294] on div at bounding box center [581, 433] width 1162 height 803
click at [167, 605] on div at bounding box center [581, 433] width 1162 height 803
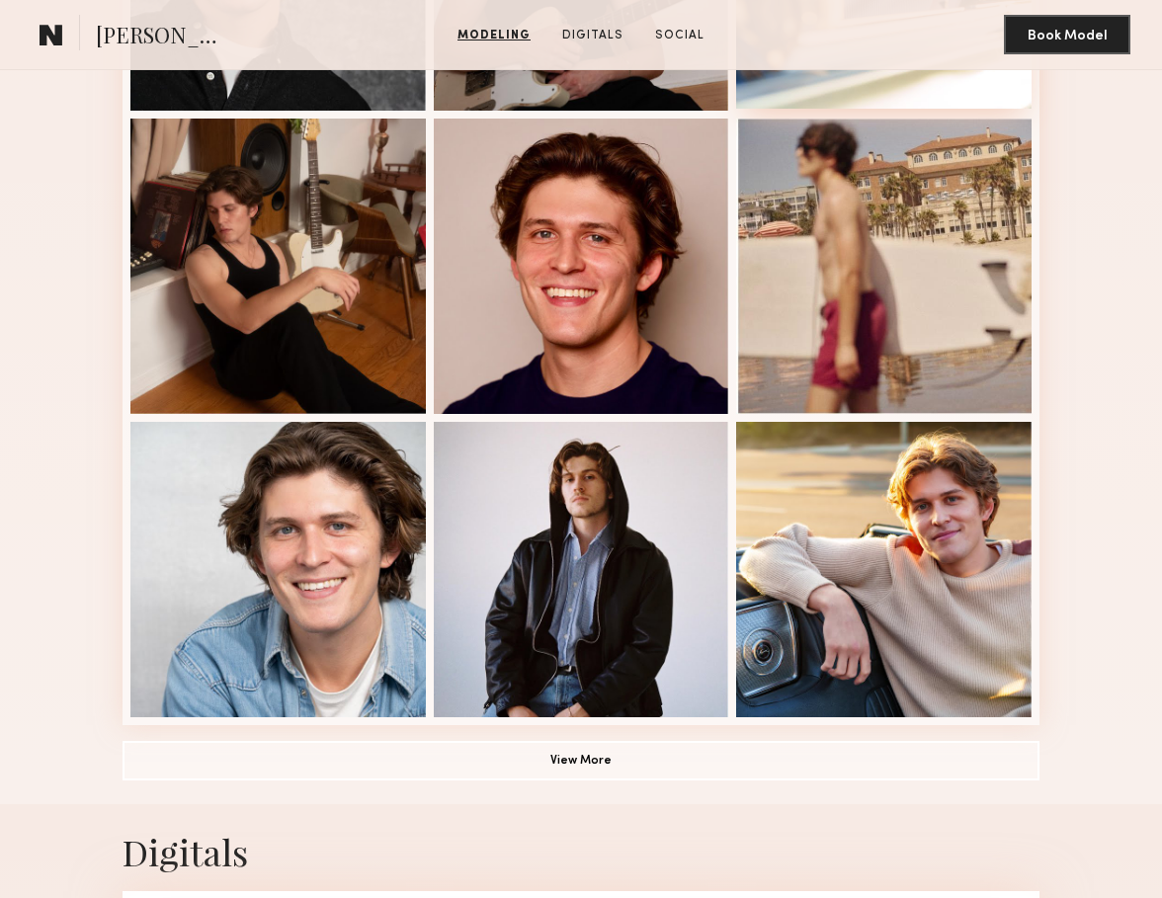
scroll to position [1035, 0]
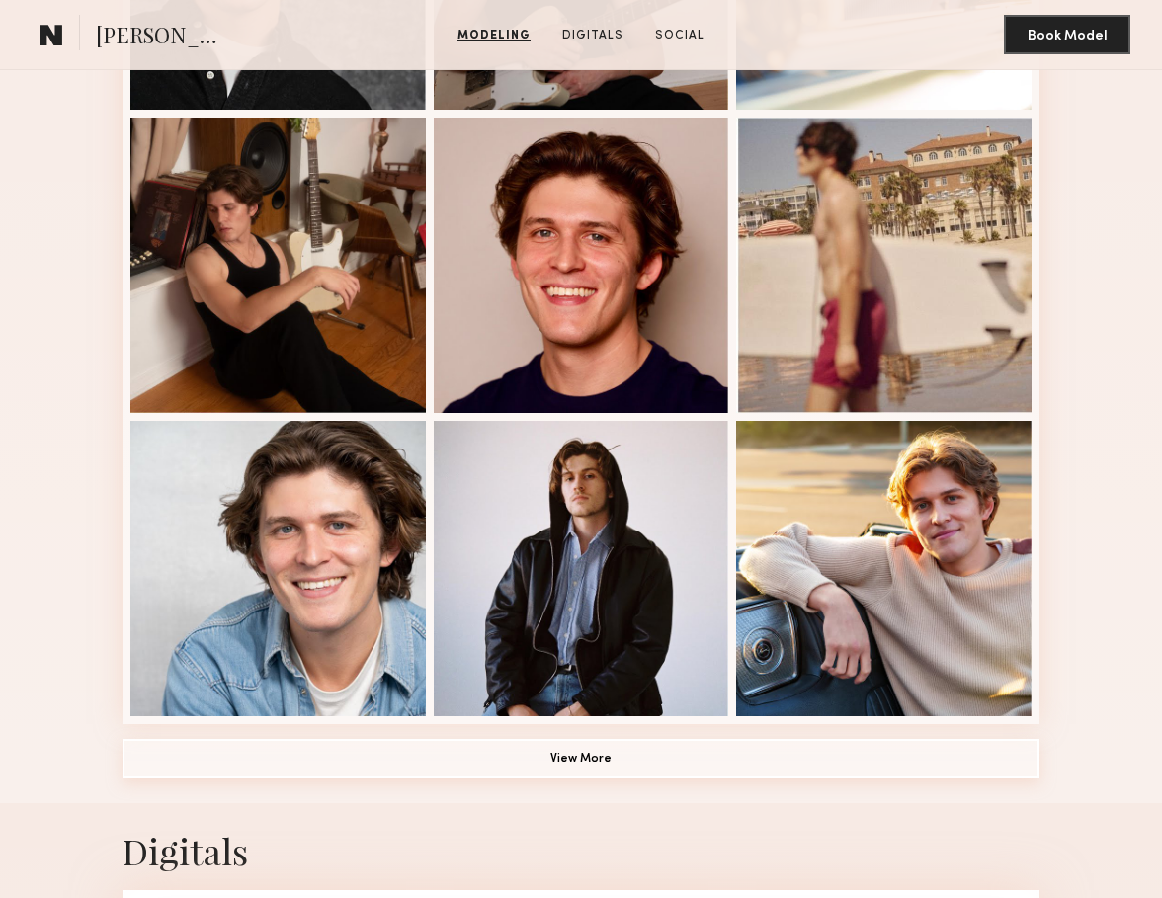
click at [610, 762] on button "View More" at bounding box center [580, 759] width 917 height 40
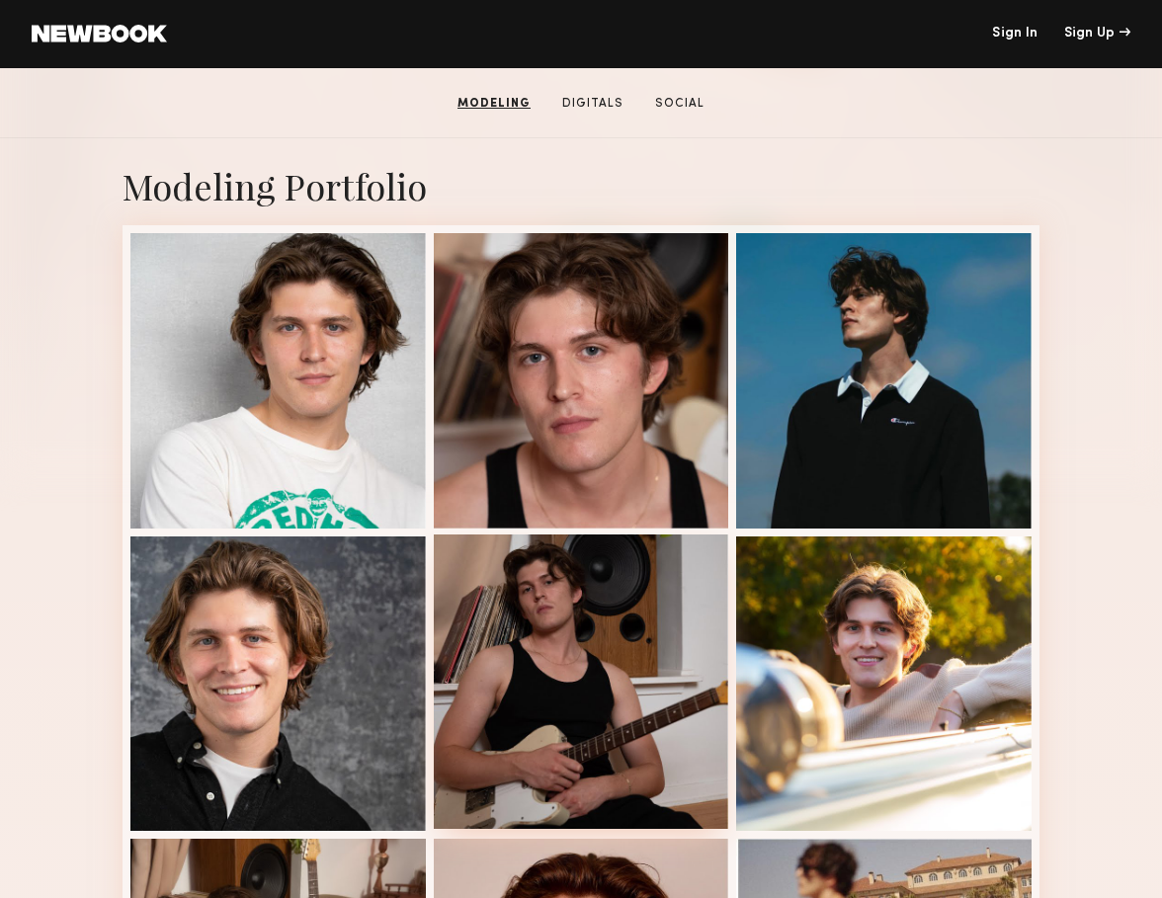
scroll to position [313, 0]
